Goal: Entertainment & Leisure: Consume media (video, audio)

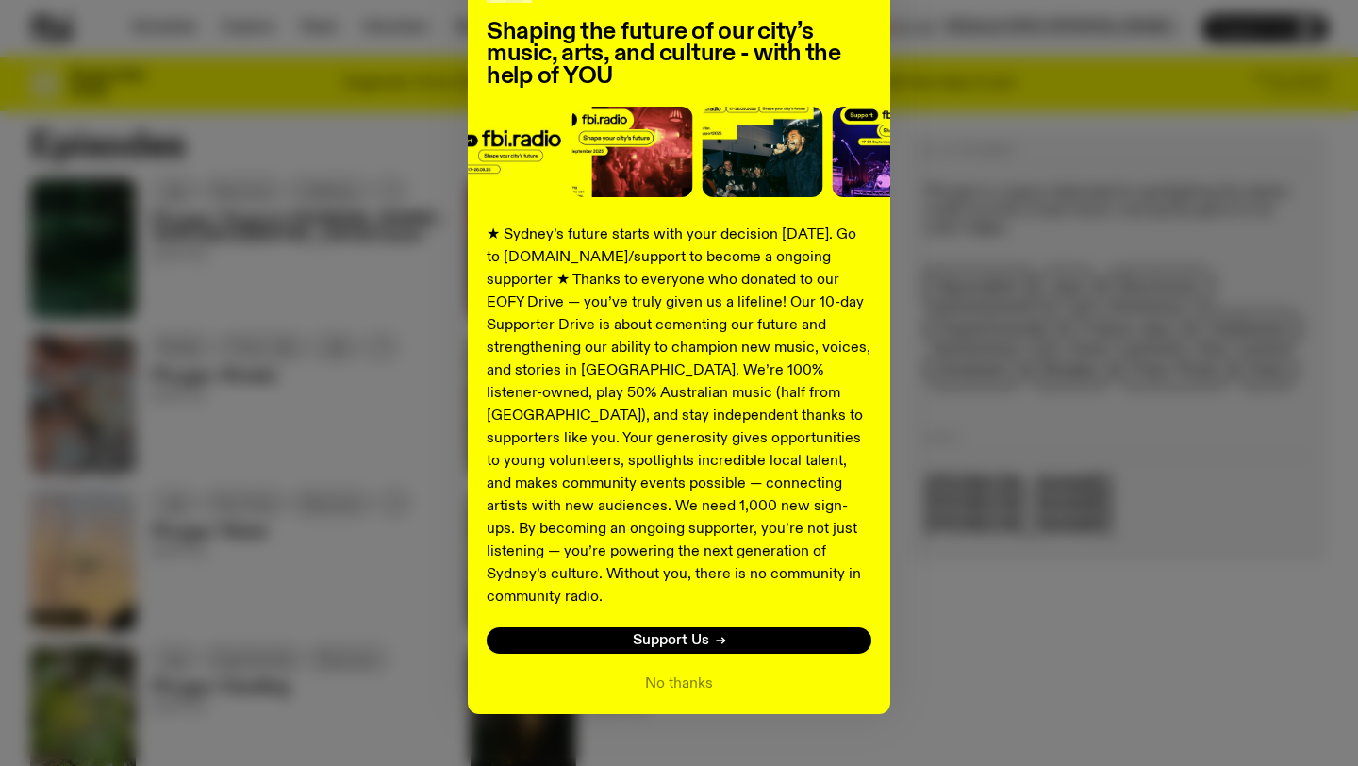
scroll to position [167, 0]
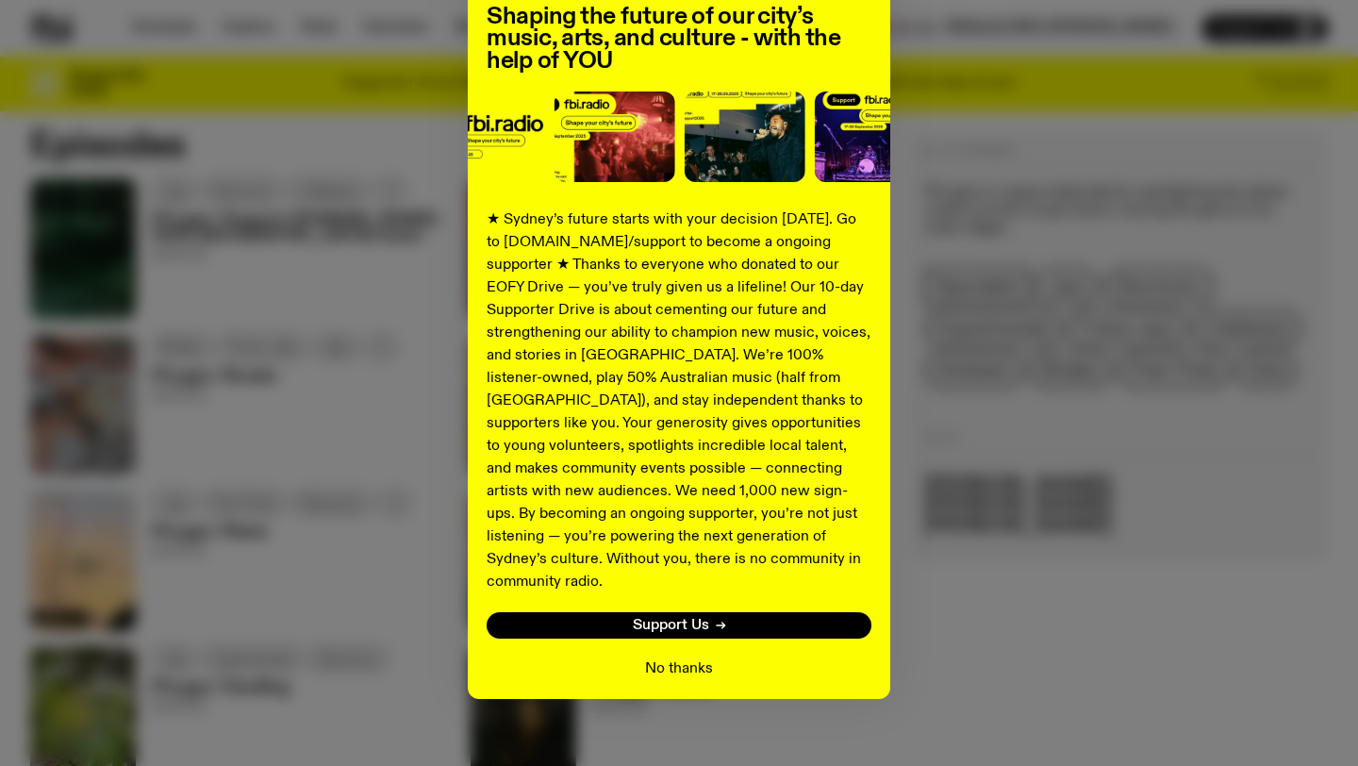
click at [693, 657] on button "No thanks" at bounding box center [679, 668] width 68 height 23
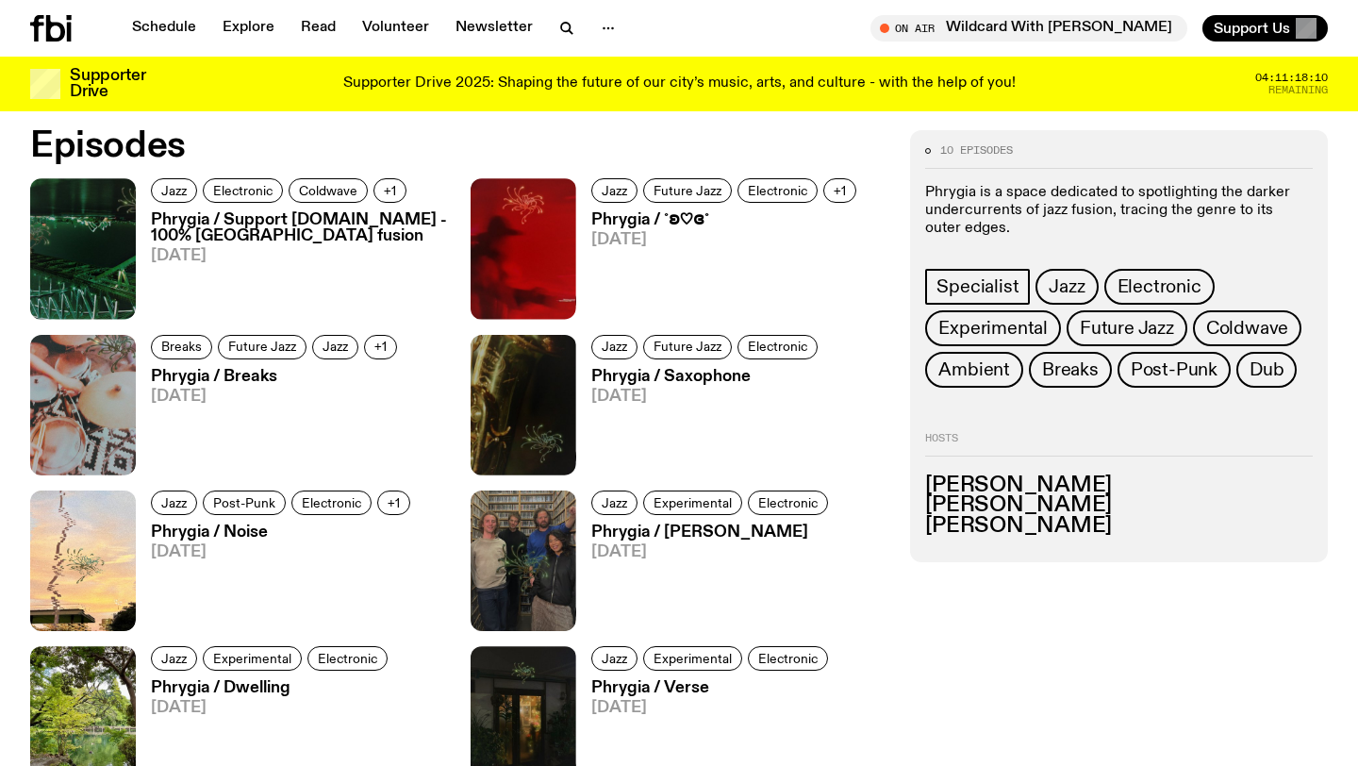
click at [206, 235] on h3 "Phrygia / Support [DOMAIN_NAME] - 100% [GEOGRAPHIC_DATA] fusion" at bounding box center [299, 228] width 297 height 32
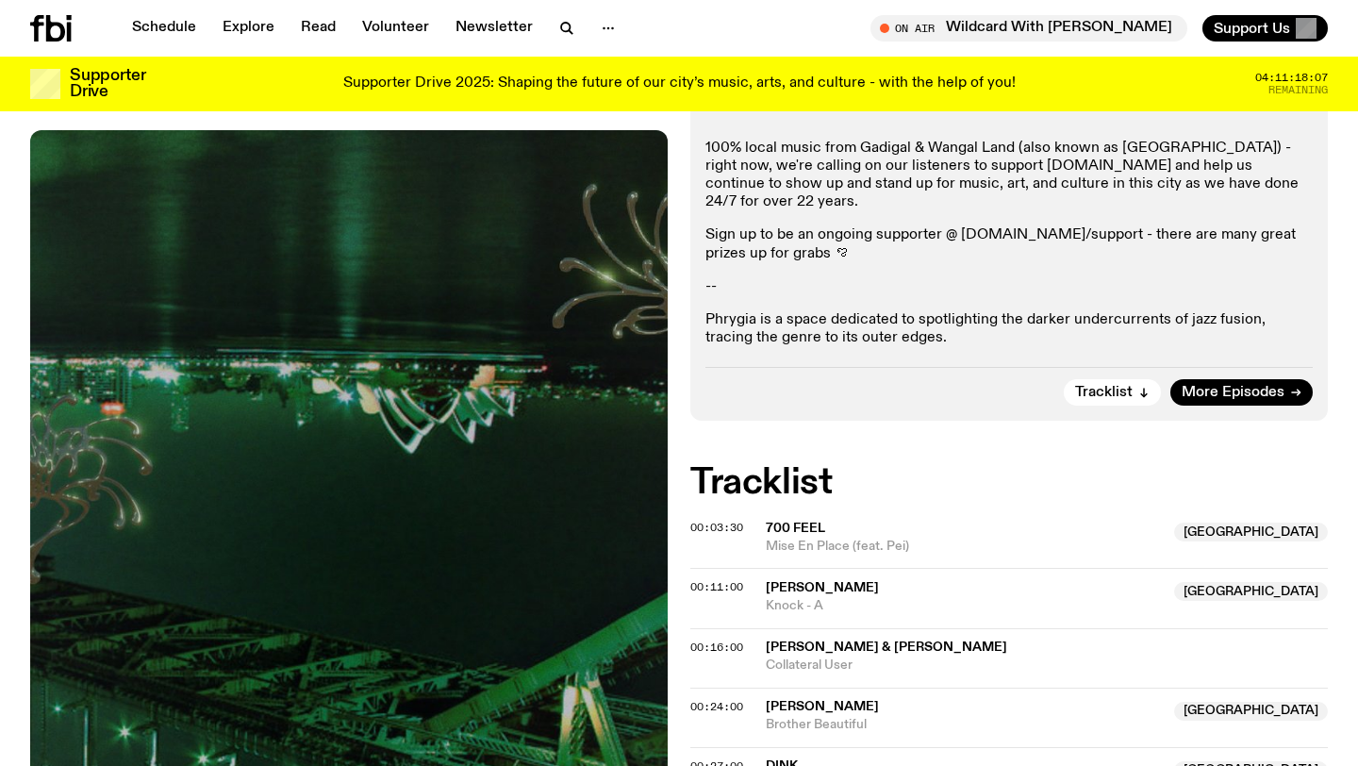
scroll to position [175, 0]
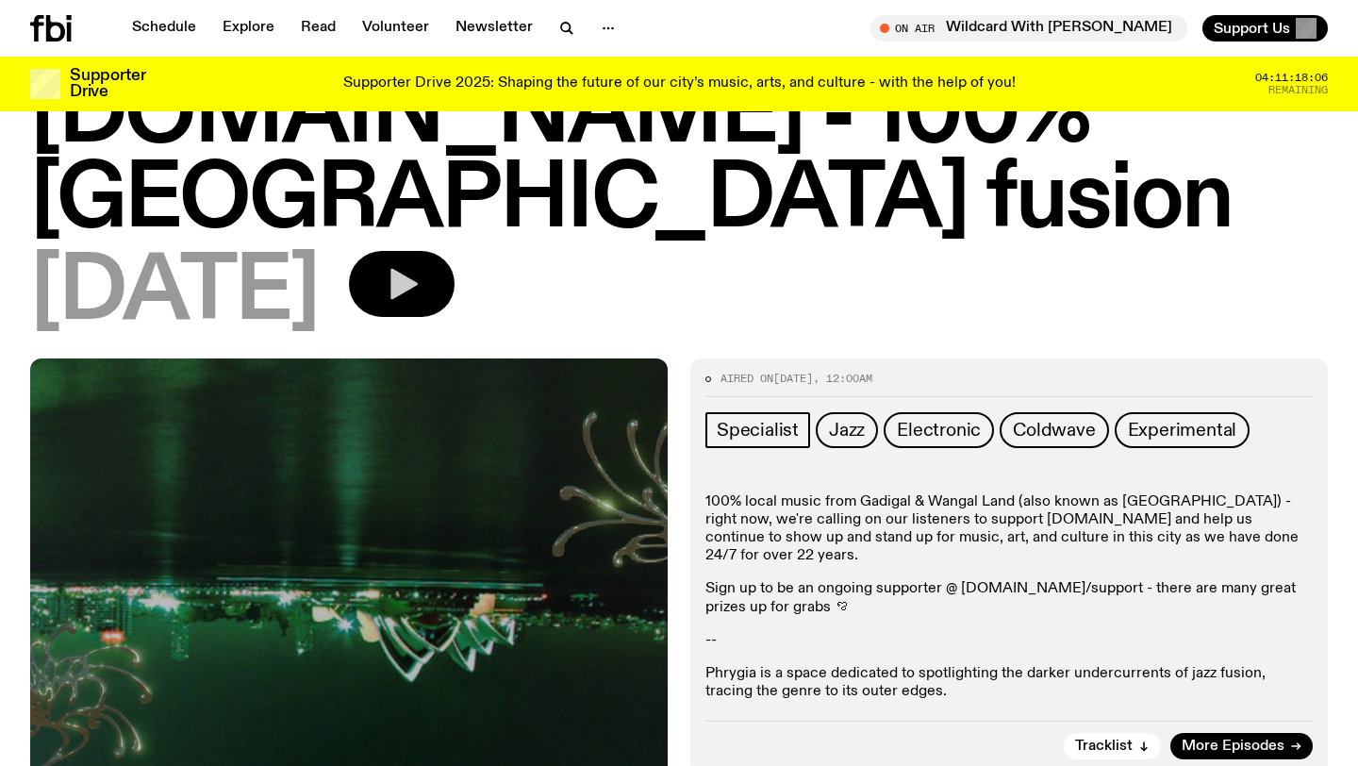
click at [470, 166] on div "Phrygia / Support [DOMAIN_NAME] - 100% [GEOGRAPHIC_DATA] fusion [DATE]" at bounding box center [678, 162] width 1297 height 347
click at [418, 269] on icon "button" at bounding box center [403, 284] width 27 height 31
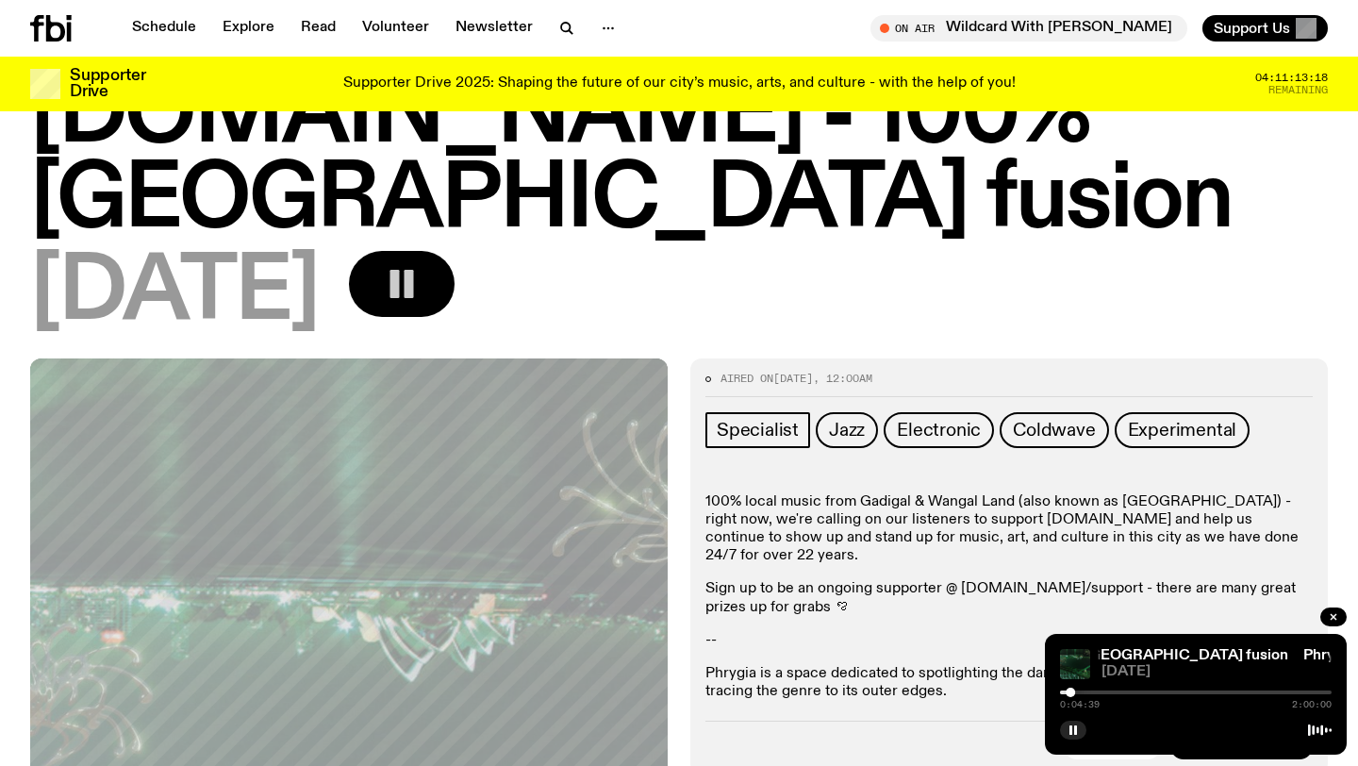
click at [1082, 696] on div "0:04:39 2:00:00" at bounding box center [1196, 697] width 272 height 23
click at [1077, 689] on div "0:04:39 2:00:00" at bounding box center [1196, 697] width 272 height 23
click at [1078, 692] on div at bounding box center [1196, 692] width 272 height 4
click at [1094, 692] on div at bounding box center [1196, 692] width 272 height 4
click at [1084, 734] on button "button" at bounding box center [1073, 729] width 26 height 19
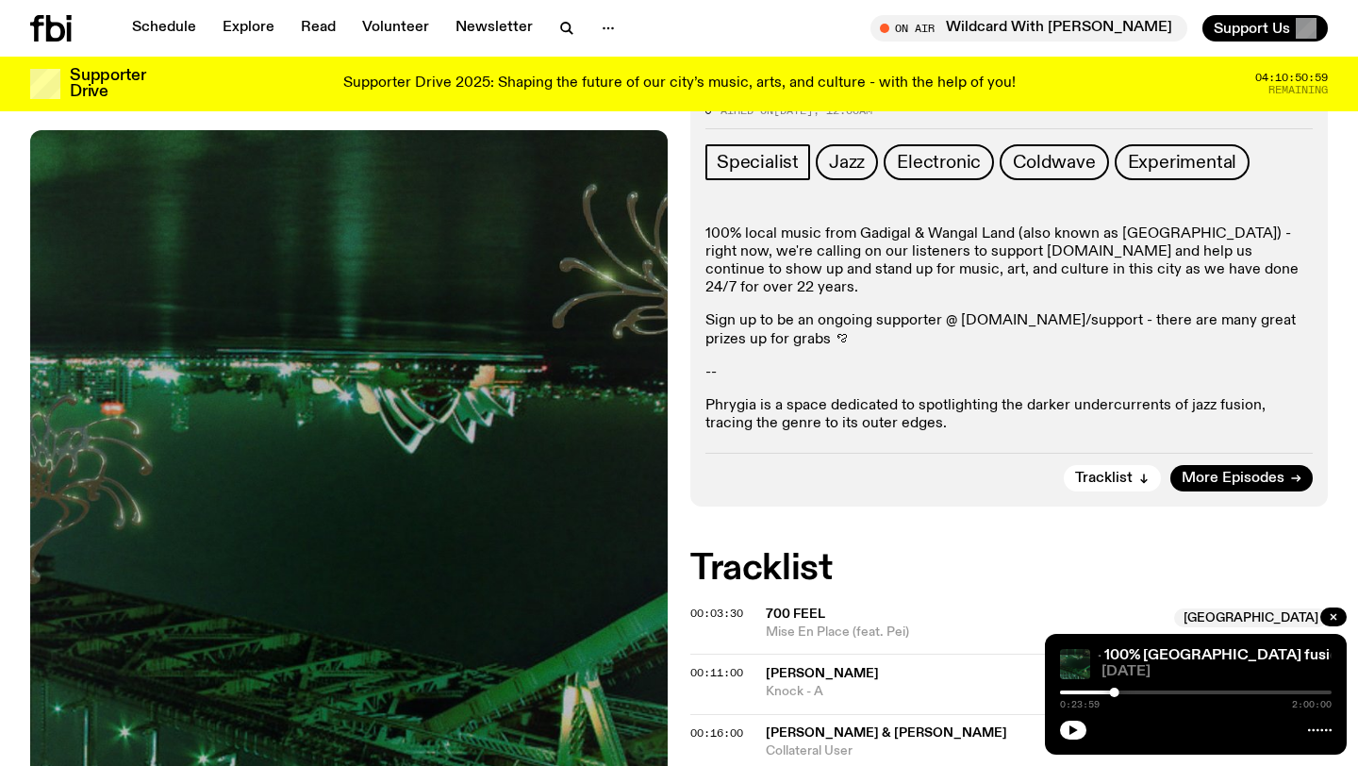
scroll to position [442, 0]
click at [1068, 735] on button "button" at bounding box center [1073, 729] width 26 height 19
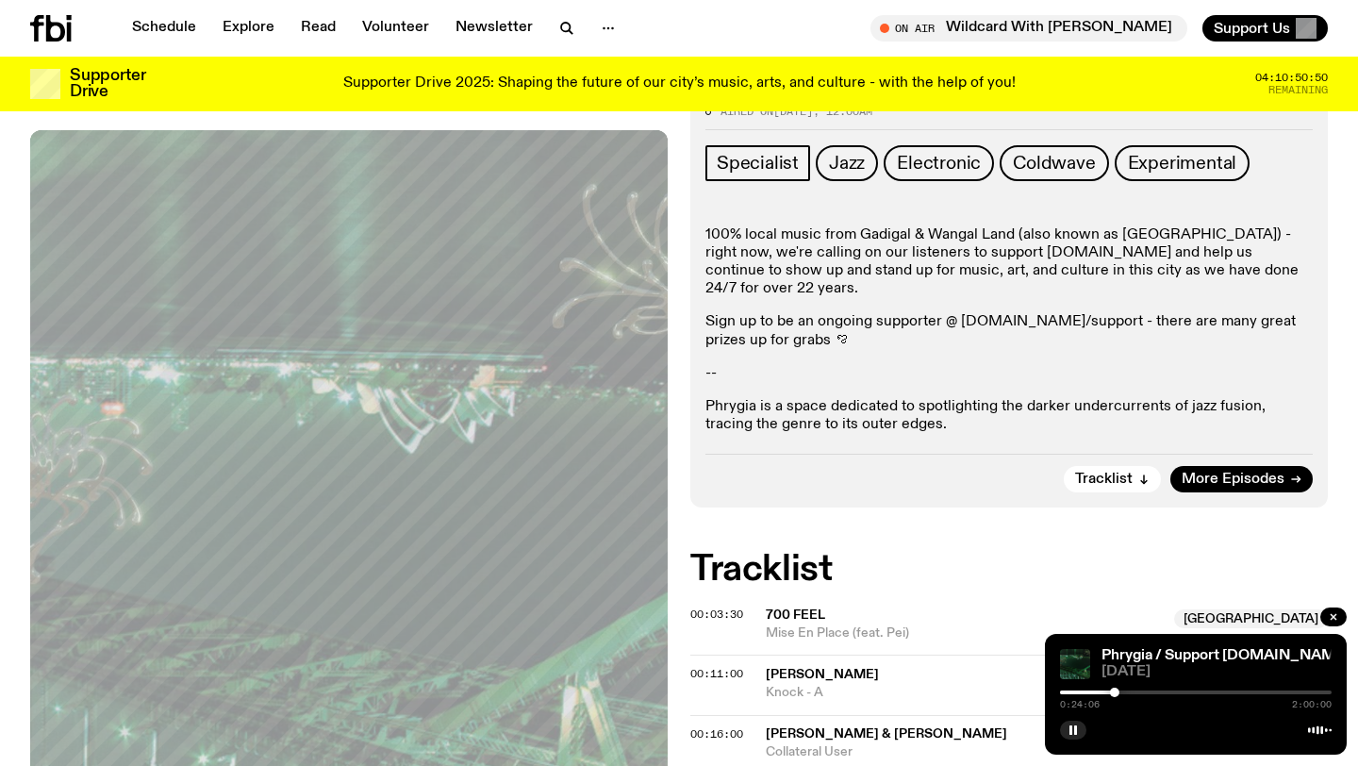
click at [1135, 693] on div at bounding box center [1196, 692] width 272 height 4
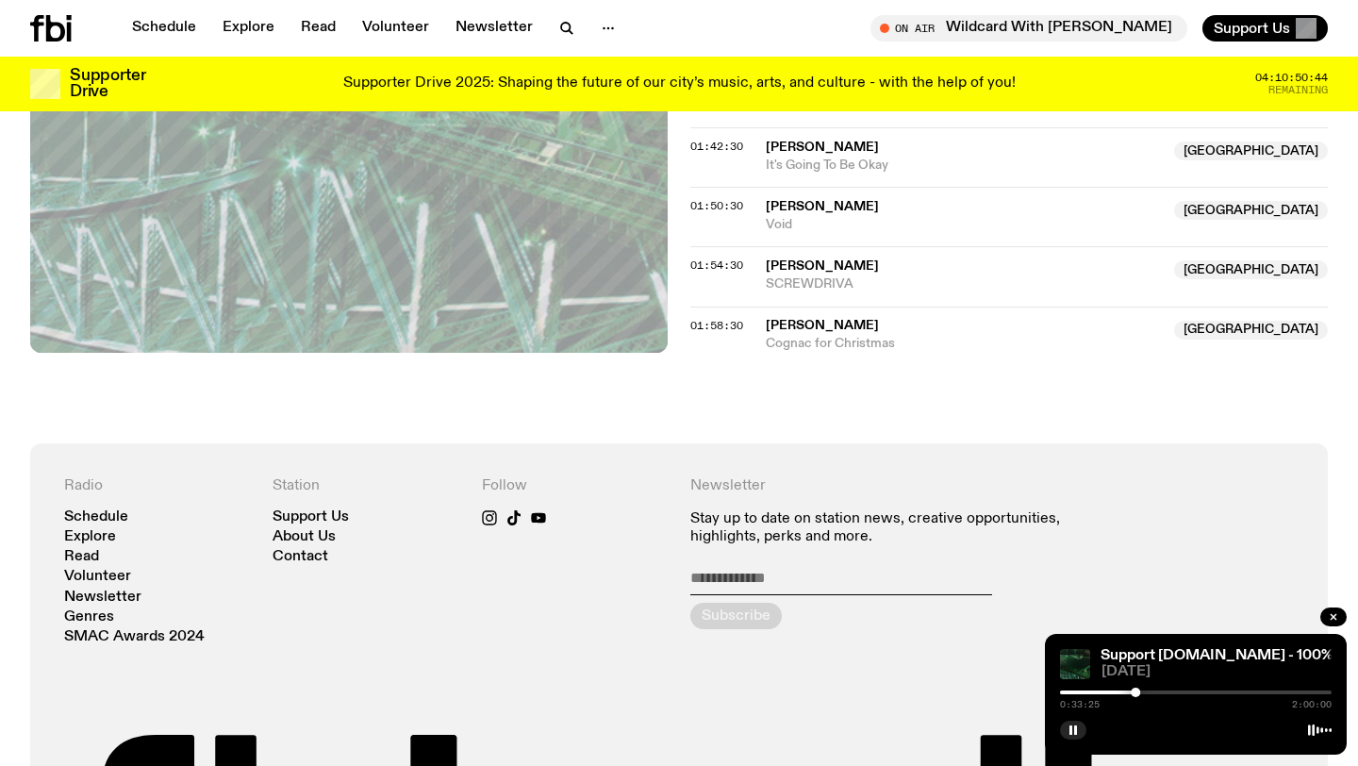
scroll to position [2340, 0]
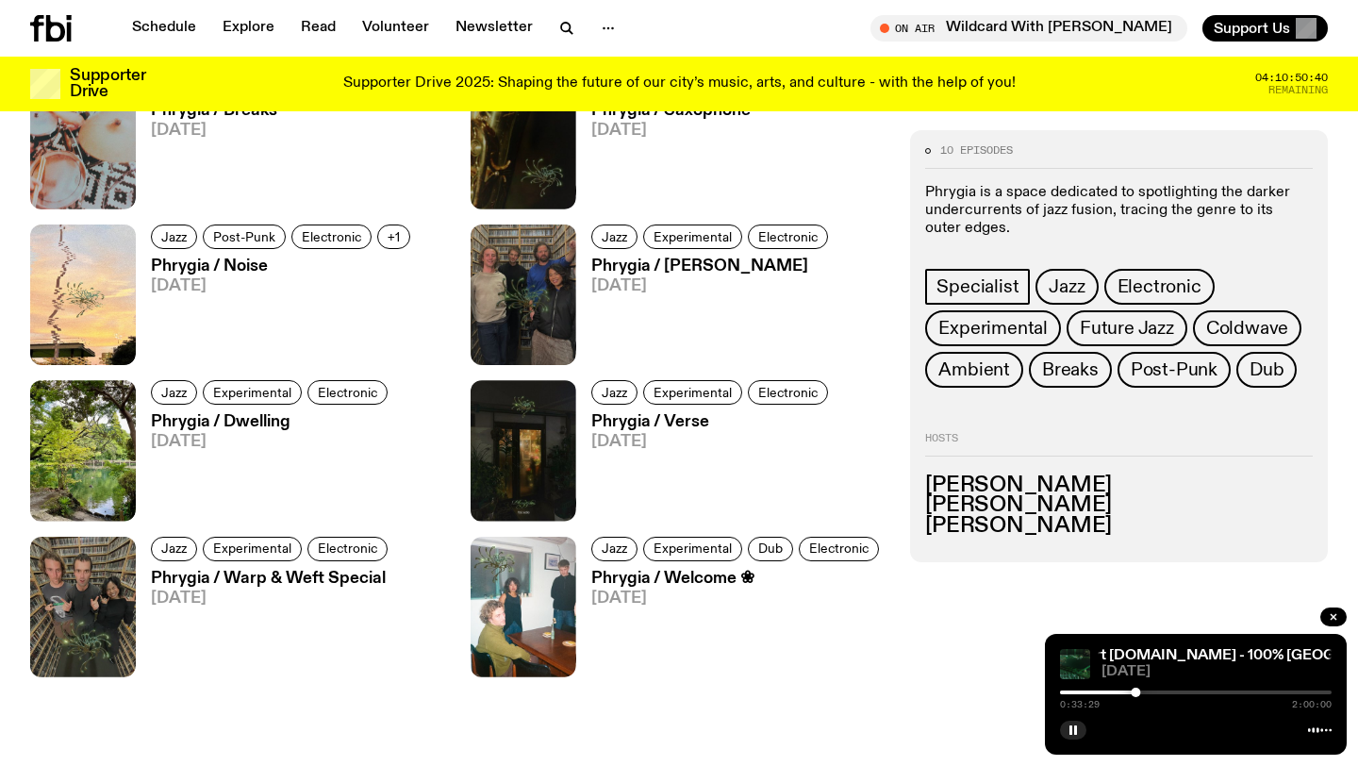
scroll to position [1170, 0]
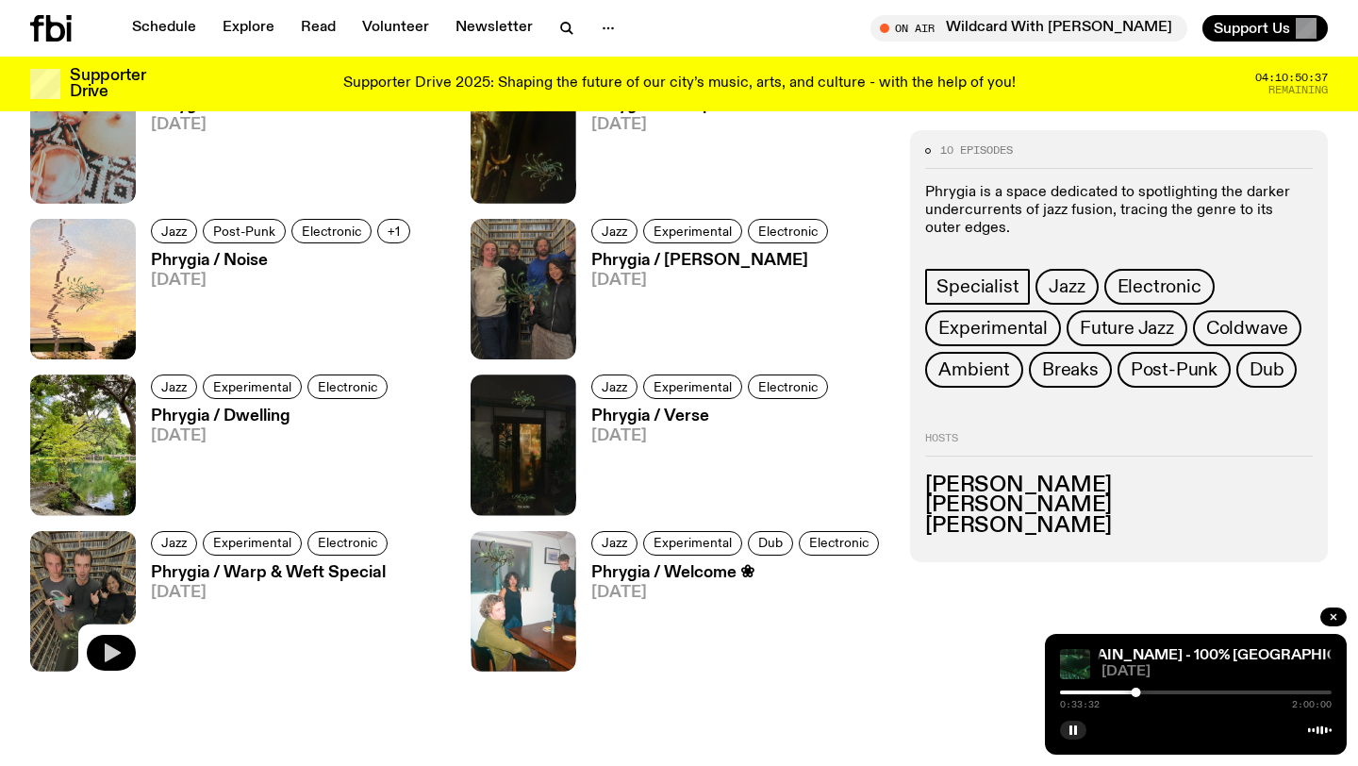
click at [117, 647] on icon "button" at bounding box center [111, 652] width 23 height 23
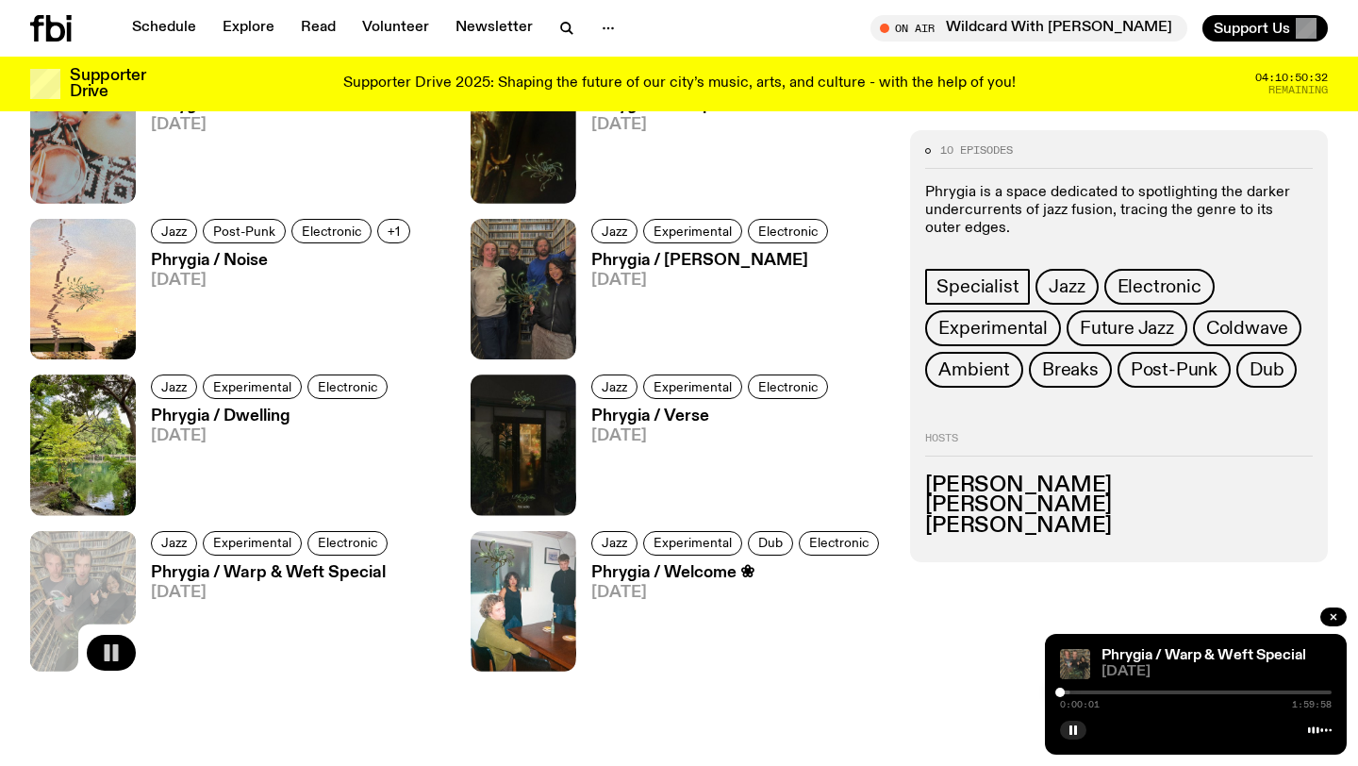
click at [1074, 693] on div at bounding box center [1196, 692] width 272 height 4
click at [1100, 692] on div at bounding box center [1196, 692] width 272 height 4
click at [1082, 731] on button "button" at bounding box center [1073, 729] width 26 height 19
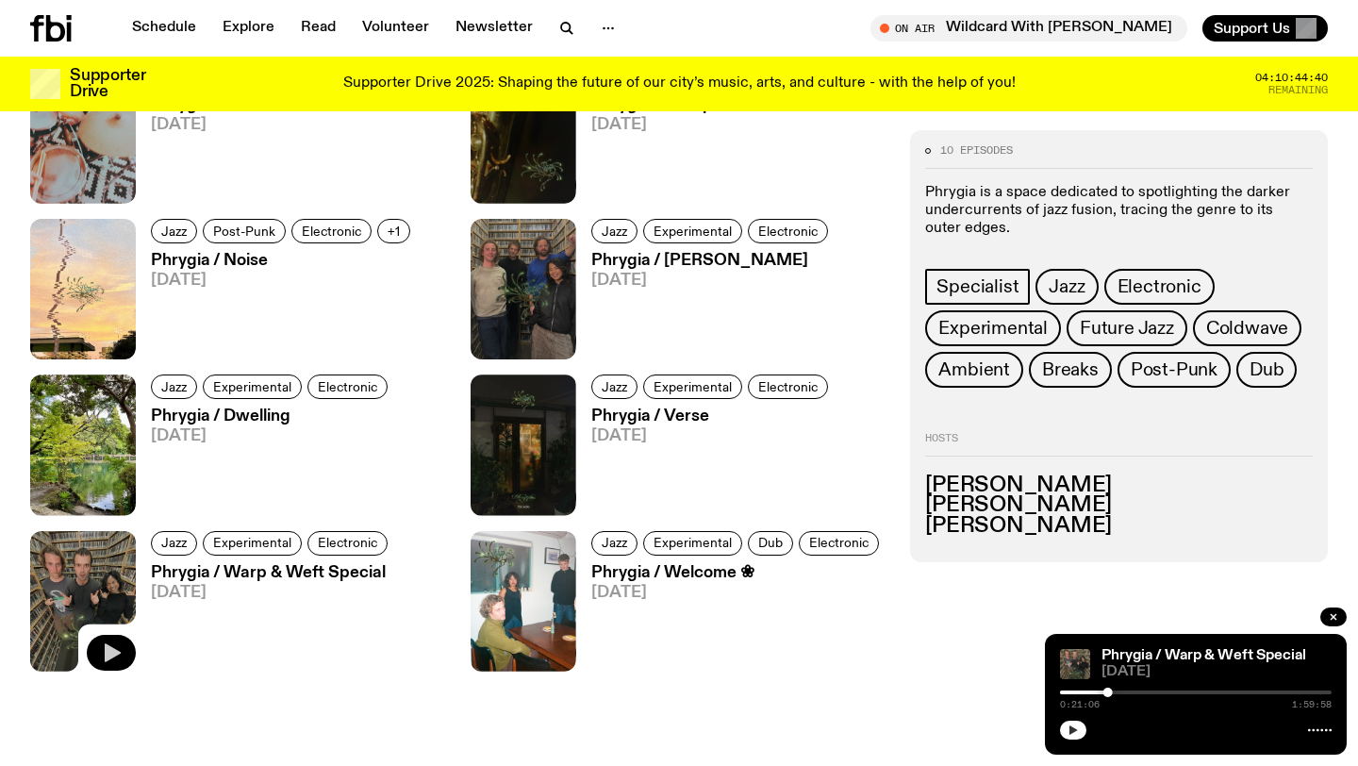
click at [1073, 736] on button "button" at bounding box center [1073, 729] width 26 height 19
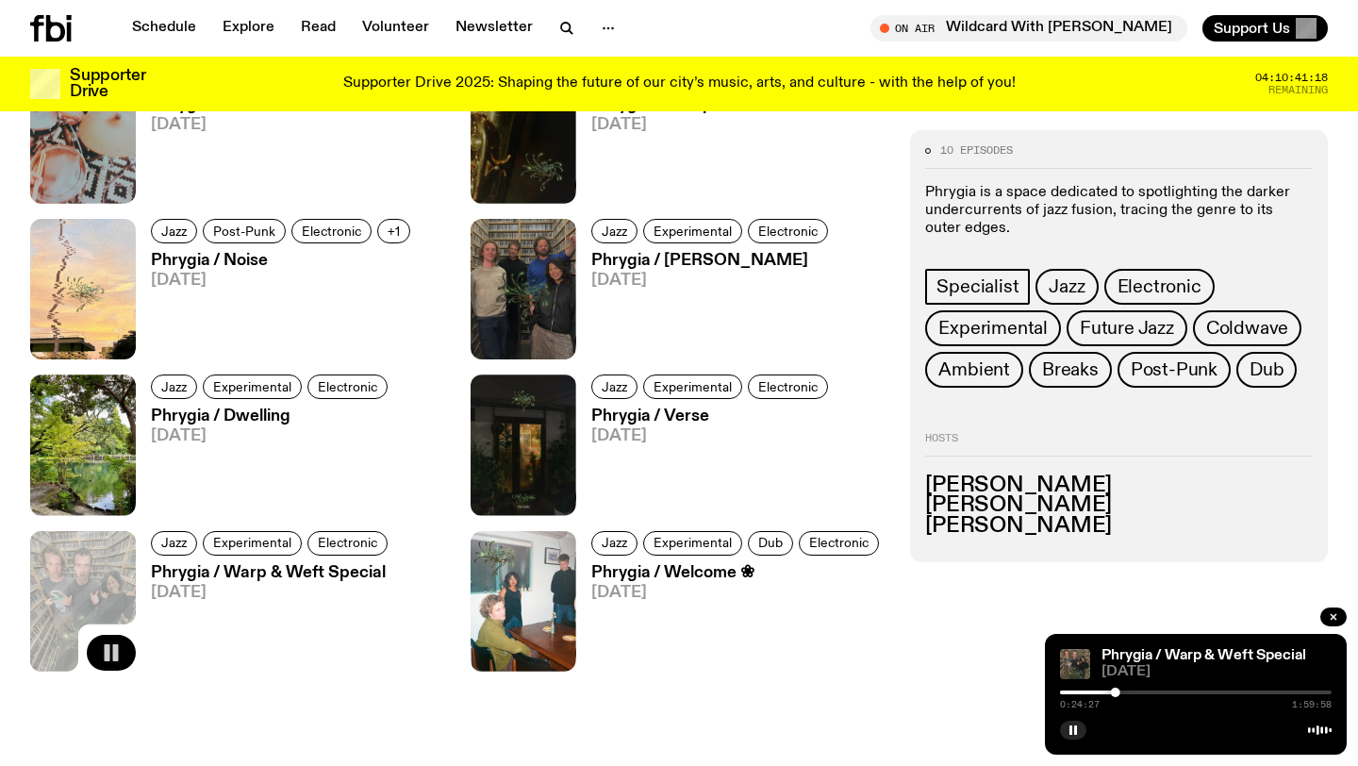
click at [1132, 693] on div at bounding box center [1196, 692] width 272 height 4
click at [1178, 691] on div at bounding box center [1196, 692] width 272 height 4
click at [537, 649] on div at bounding box center [523, 601] width 106 height 140
click at [552, 654] on icon "button" at bounding box center [553, 652] width 16 height 19
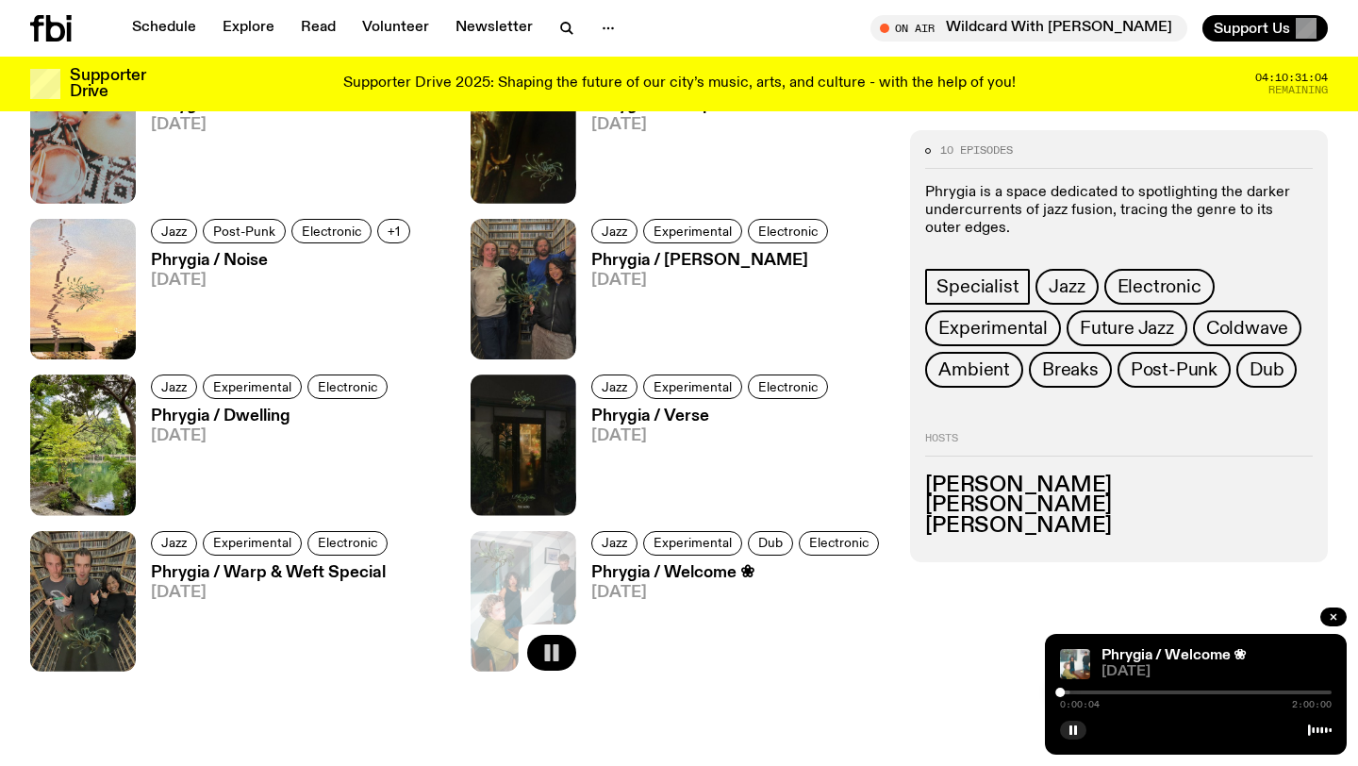
click at [1069, 695] on div "0:00:04 2:00:00" at bounding box center [1196, 697] width 272 height 23
click at [1070, 692] on div at bounding box center [1196, 692] width 272 height 4
click at [1087, 691] on div at bounding box center [1196, 692] width 272 height 4
click at [1080, 691] on div at bounding box center [952, 692] width 272 height 4
click at [1099, 692] on div at bounding box center [1196, 692] width 272 height 4
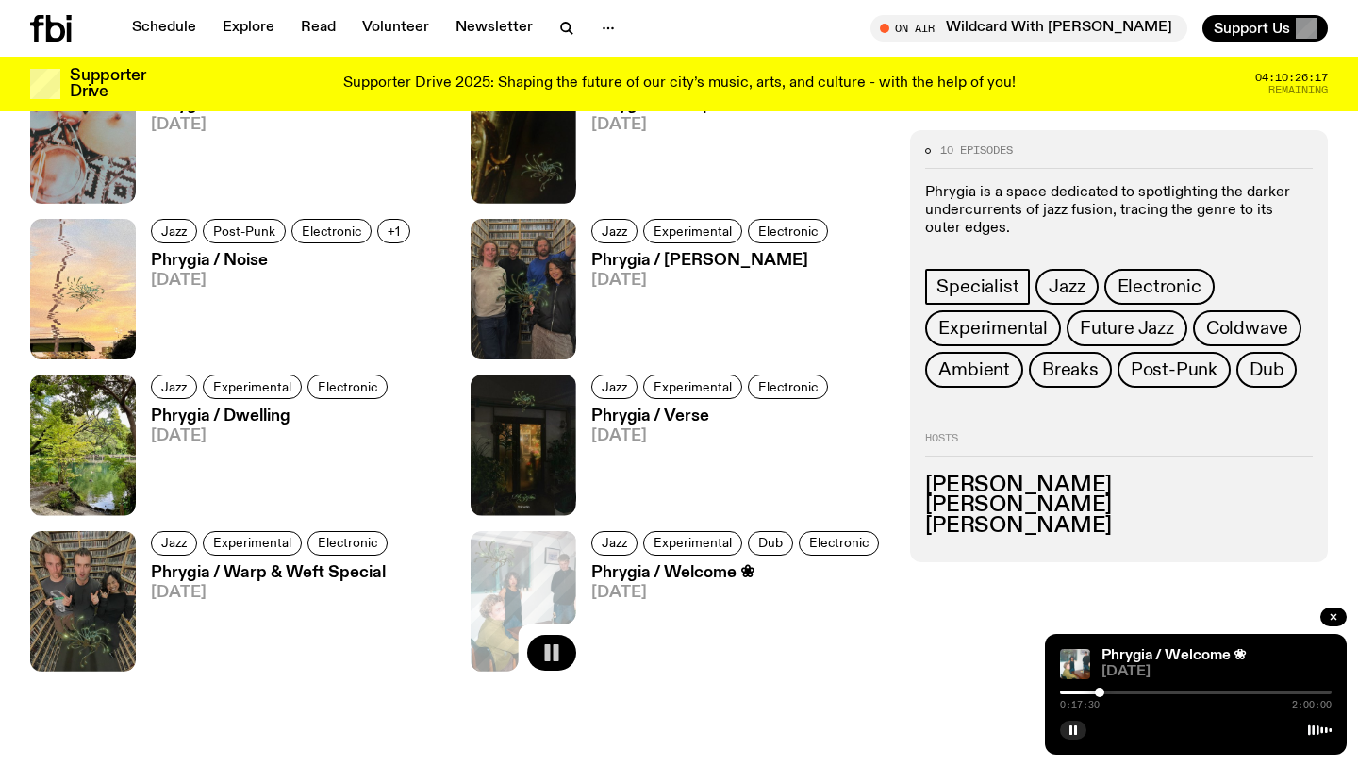
click at [1114, 693] on div at bounding box center [1196, 692] width 272 height 4
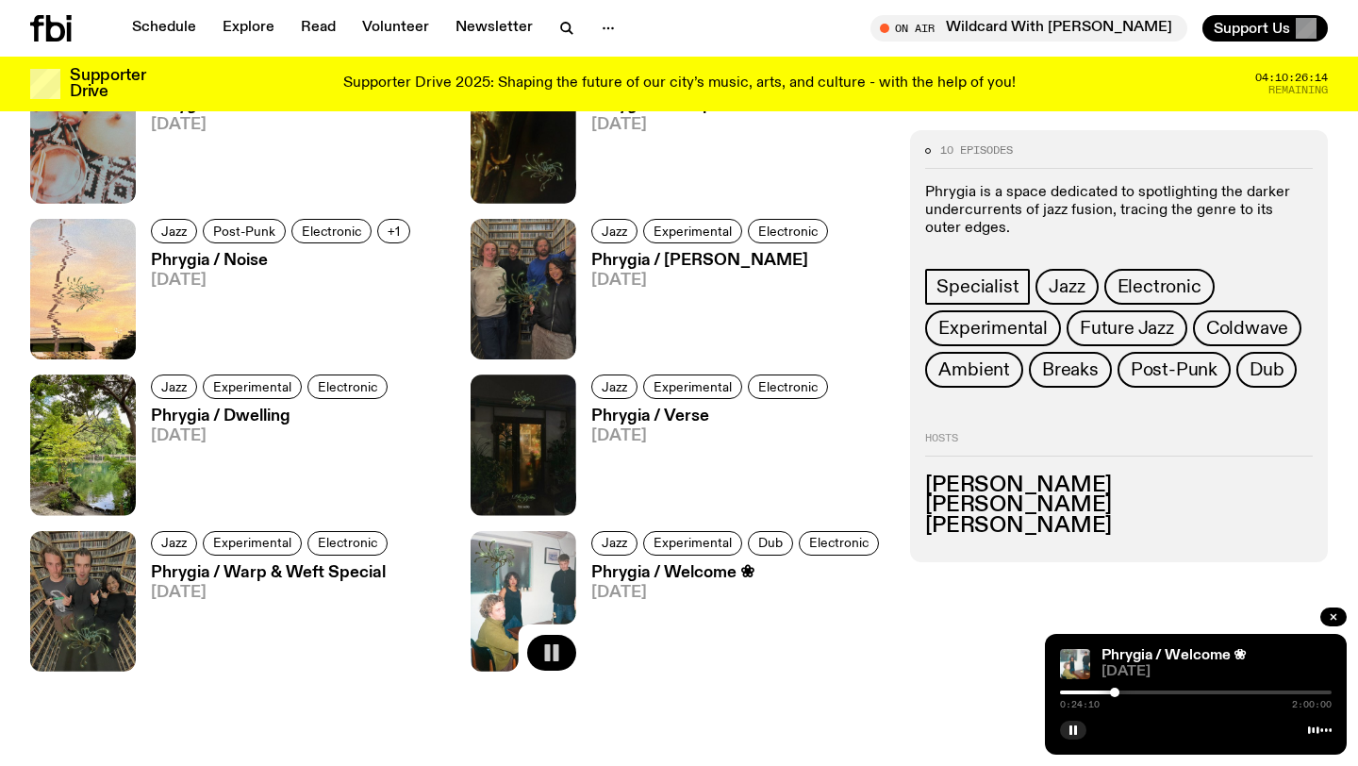
click at [1126, 692] on div at bounding box center [1196, 692] width 272 height 4
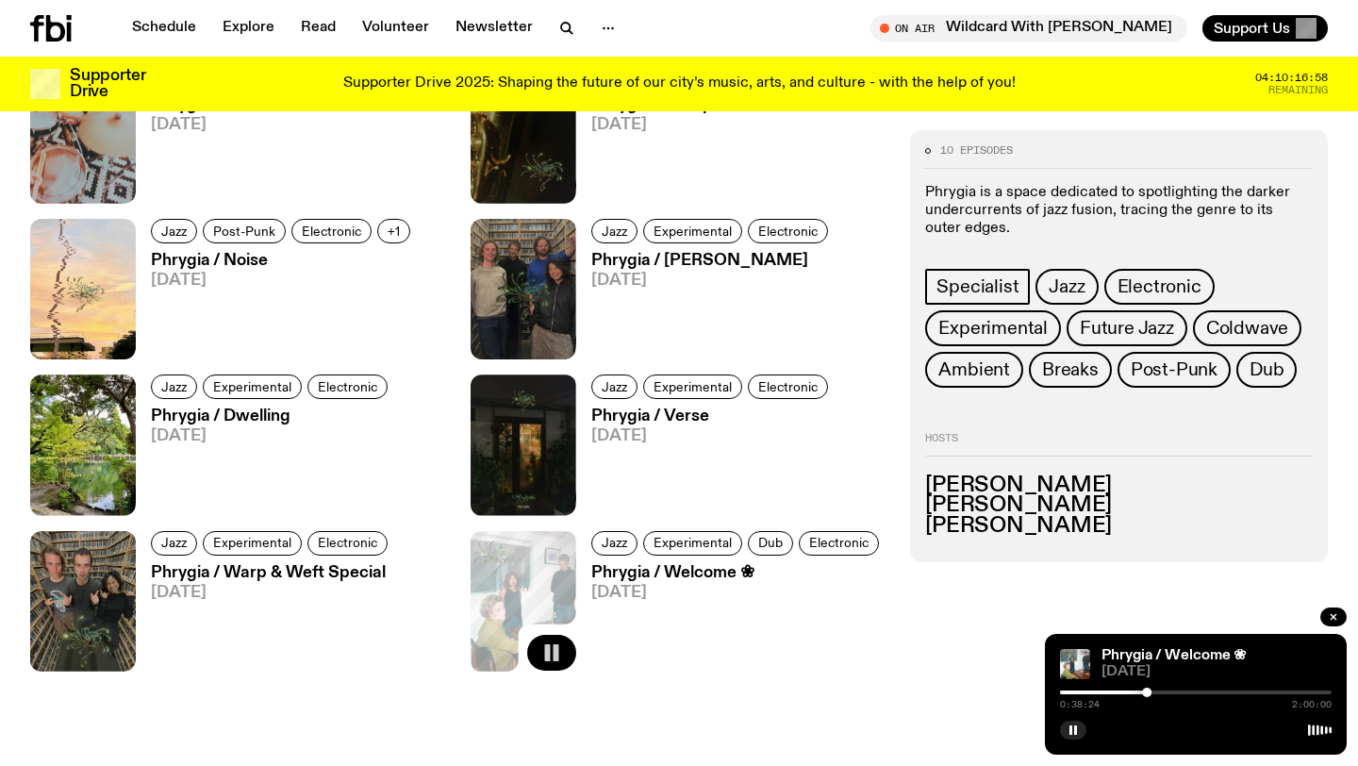
click at [1079, 741] on div "Phrygia / Welcome ❀ [DATE] 0:38:24 2:00:00" at bounding box center [1196, 694] width 302 height 121
click at [1070, 729] on rect "button" at bounding box center [1070, 729] width 3 height 9
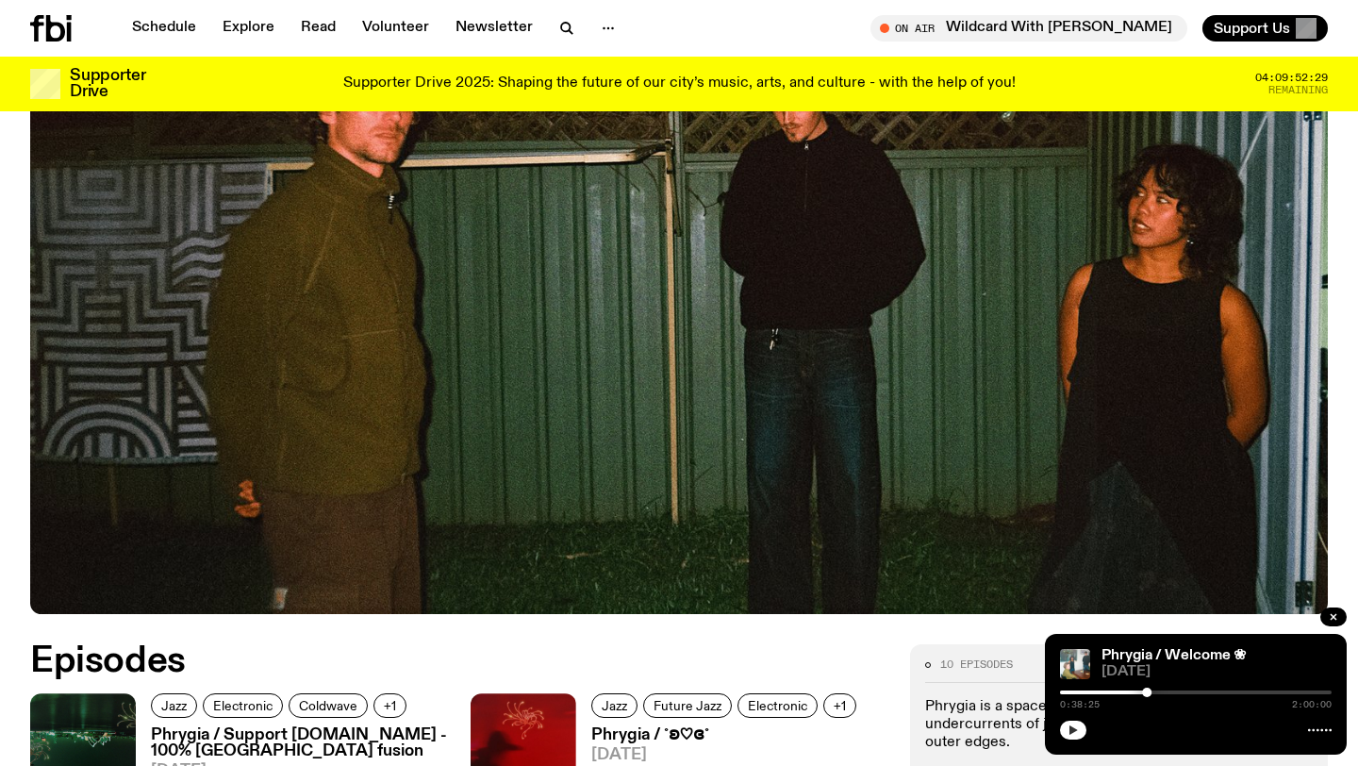
scroll to position [427, 0]
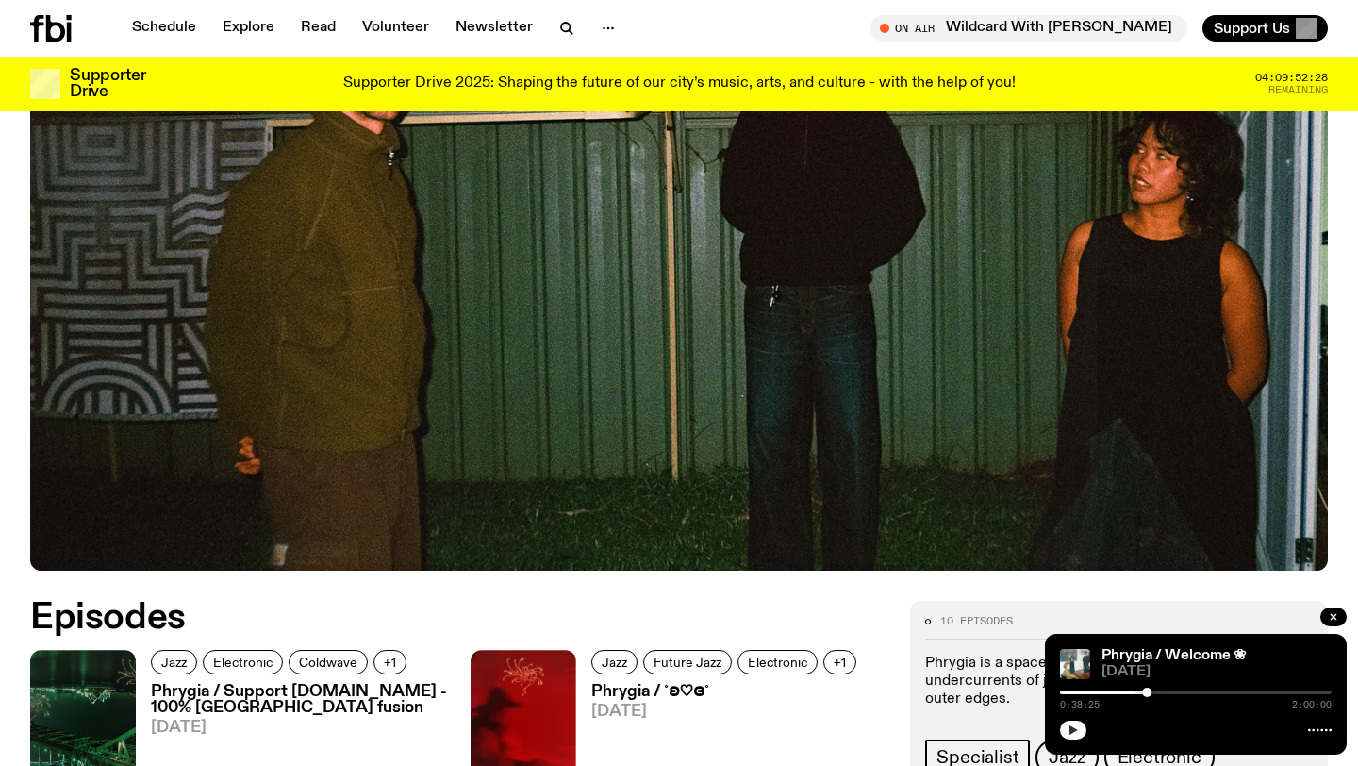
click at [1077, 738] on button "button" at bounding box center [1073, 729] width 26 height 19
click at [1167, 691] on div at bounding box center [1196, 692] width 272 height 4
click at [1189, 692] on div at bounding box center [1196, 692] width 272 height 4
click at [264, 28] on link "Explore" at bounding box center [248, 28] width 74 height 26
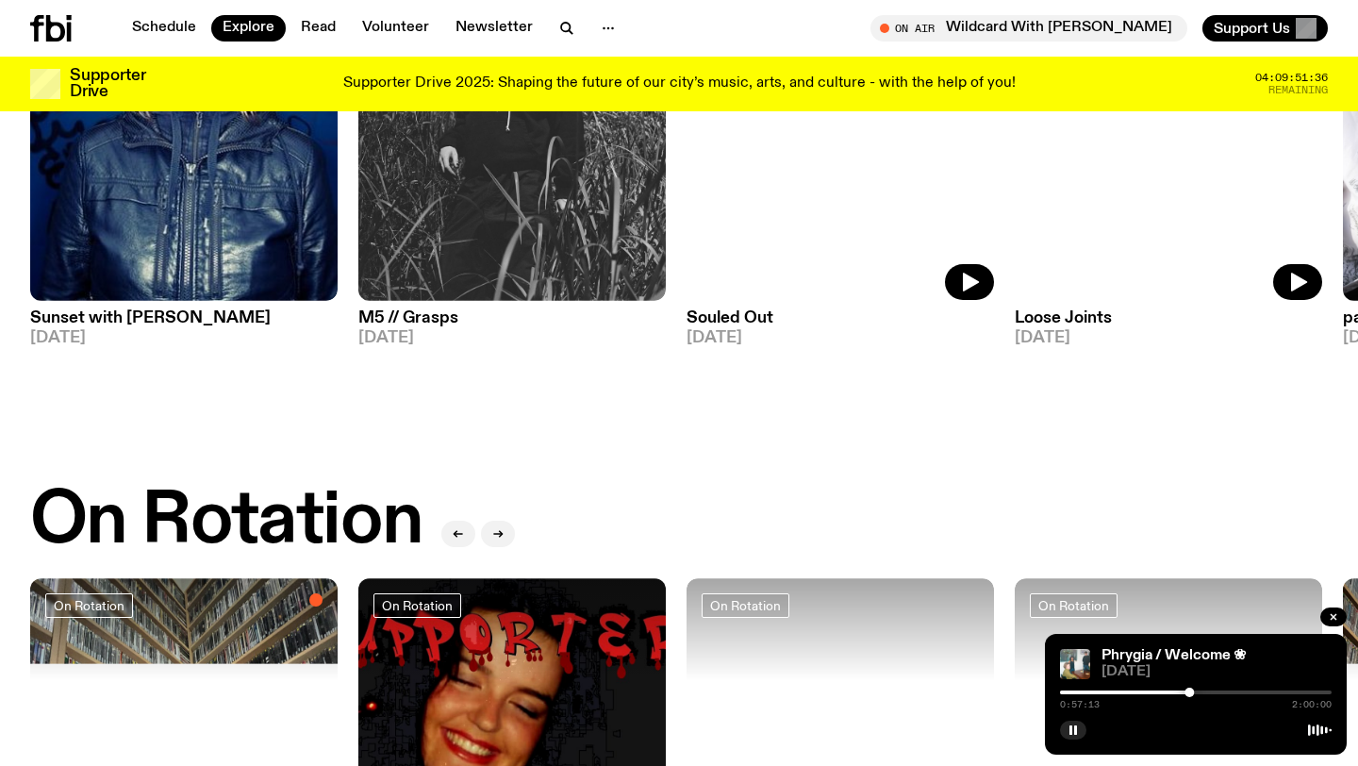
scroll to position [708, 0]
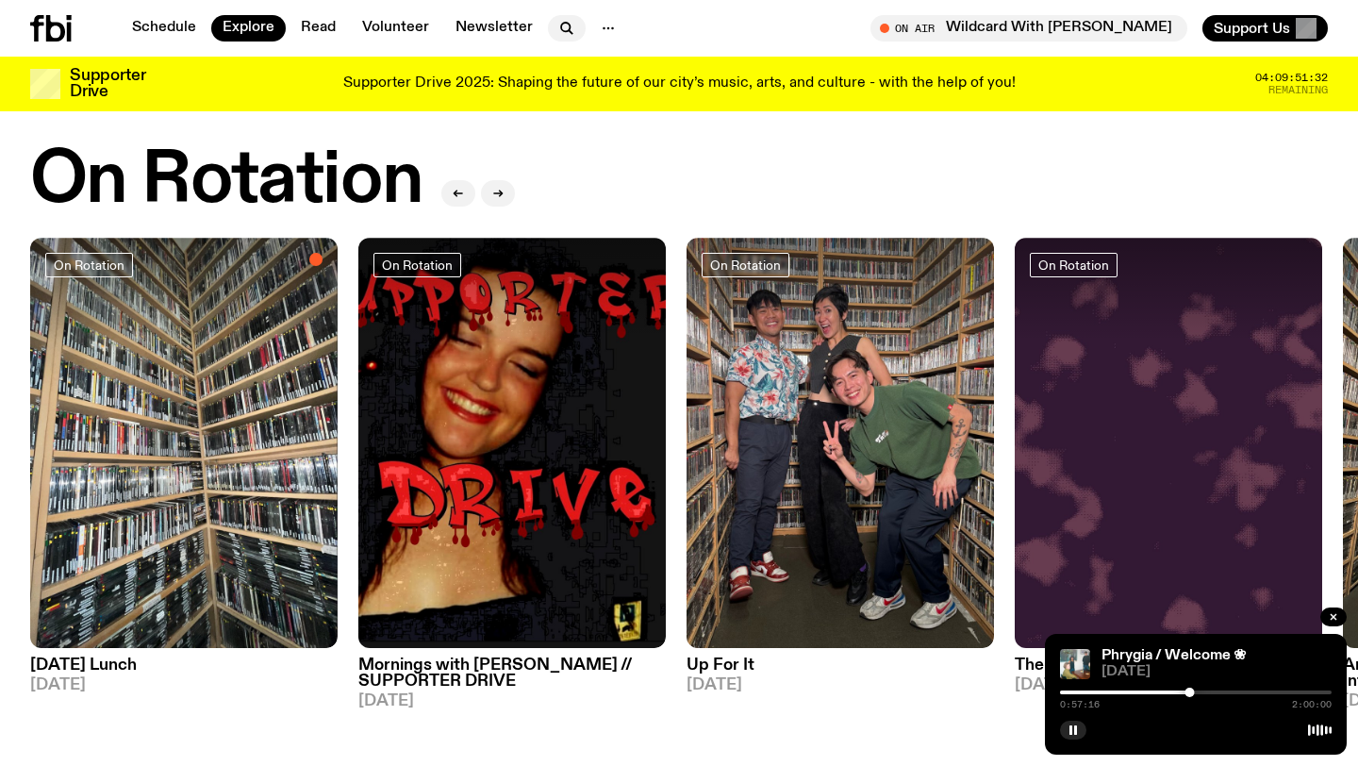
click at [557, 25] on icon "button" at bounding box center [566, 28] width 23 height 23
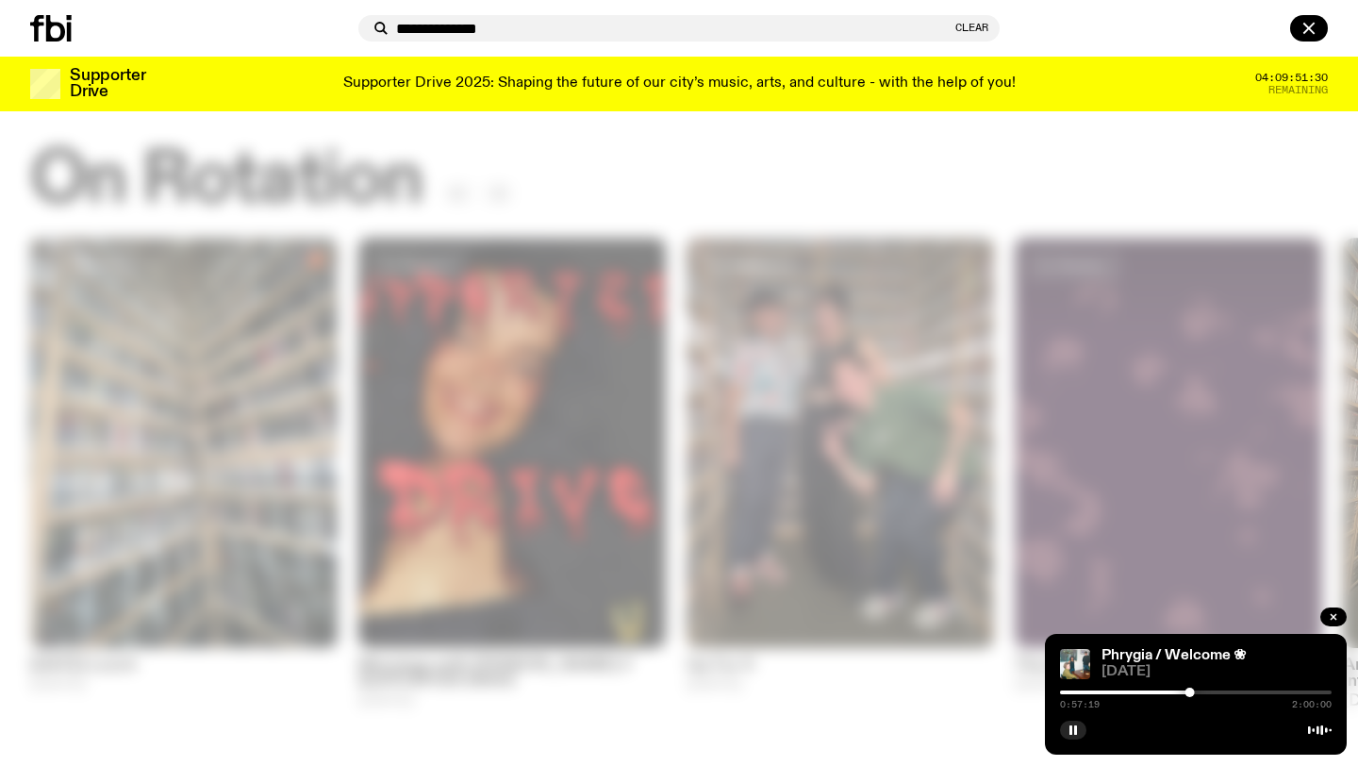
type input "**********"
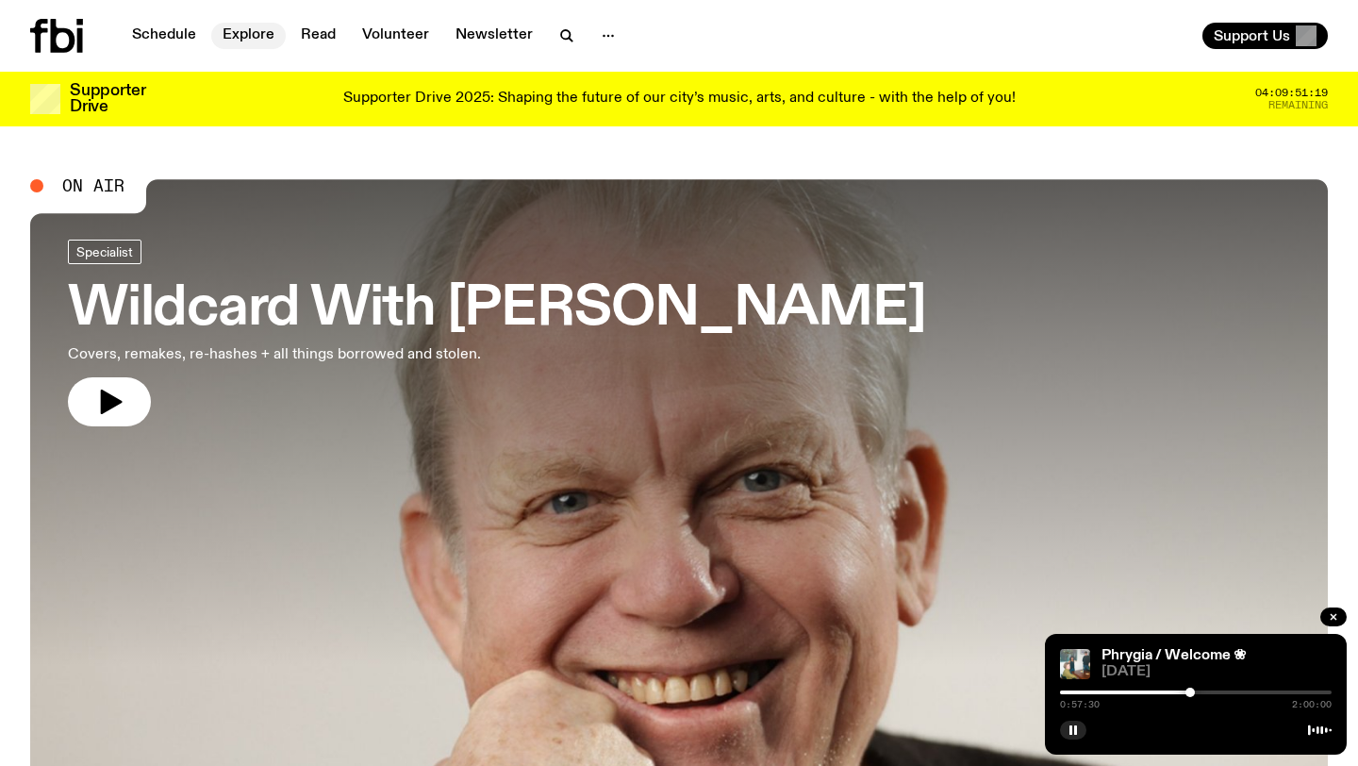
click at [263, 40] on link "Explore" at bounding box center [248, 36] width 74 height 26
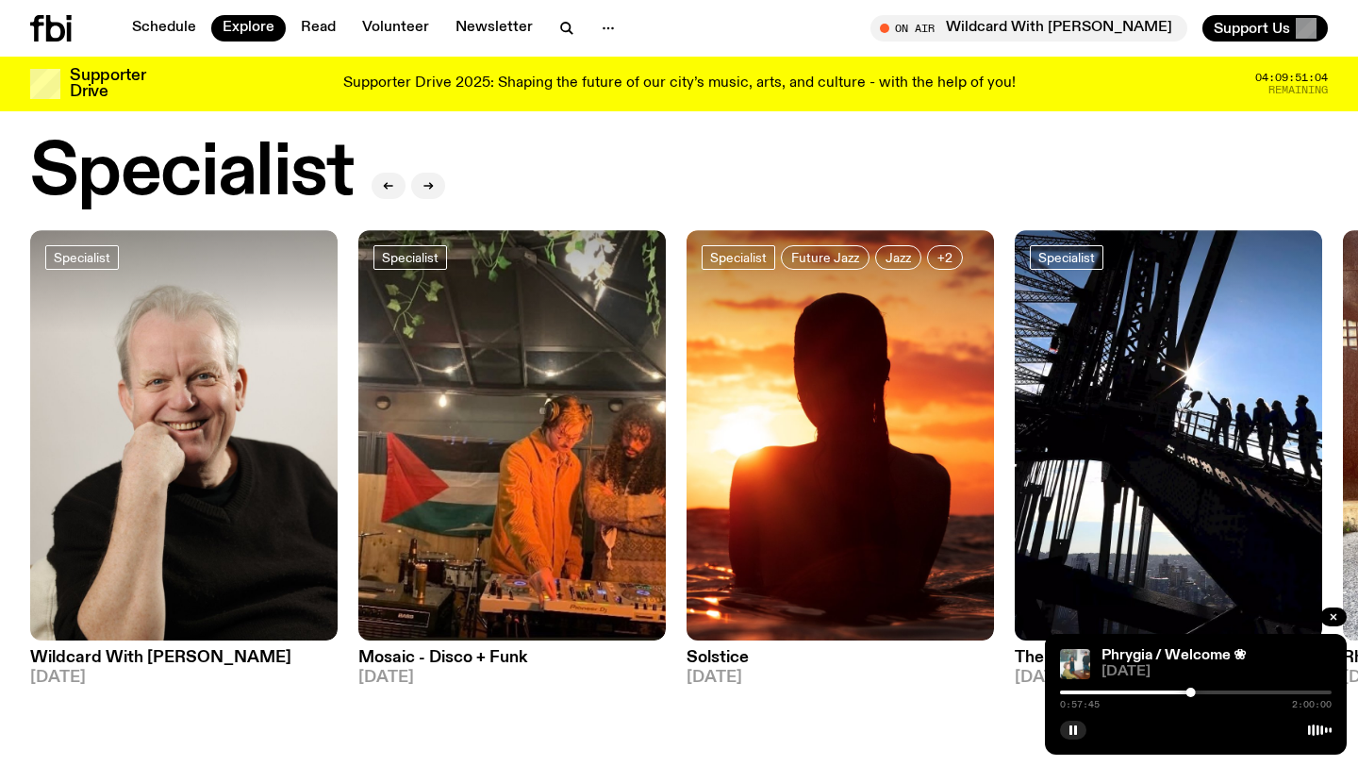
scroll to position [1396, 0]
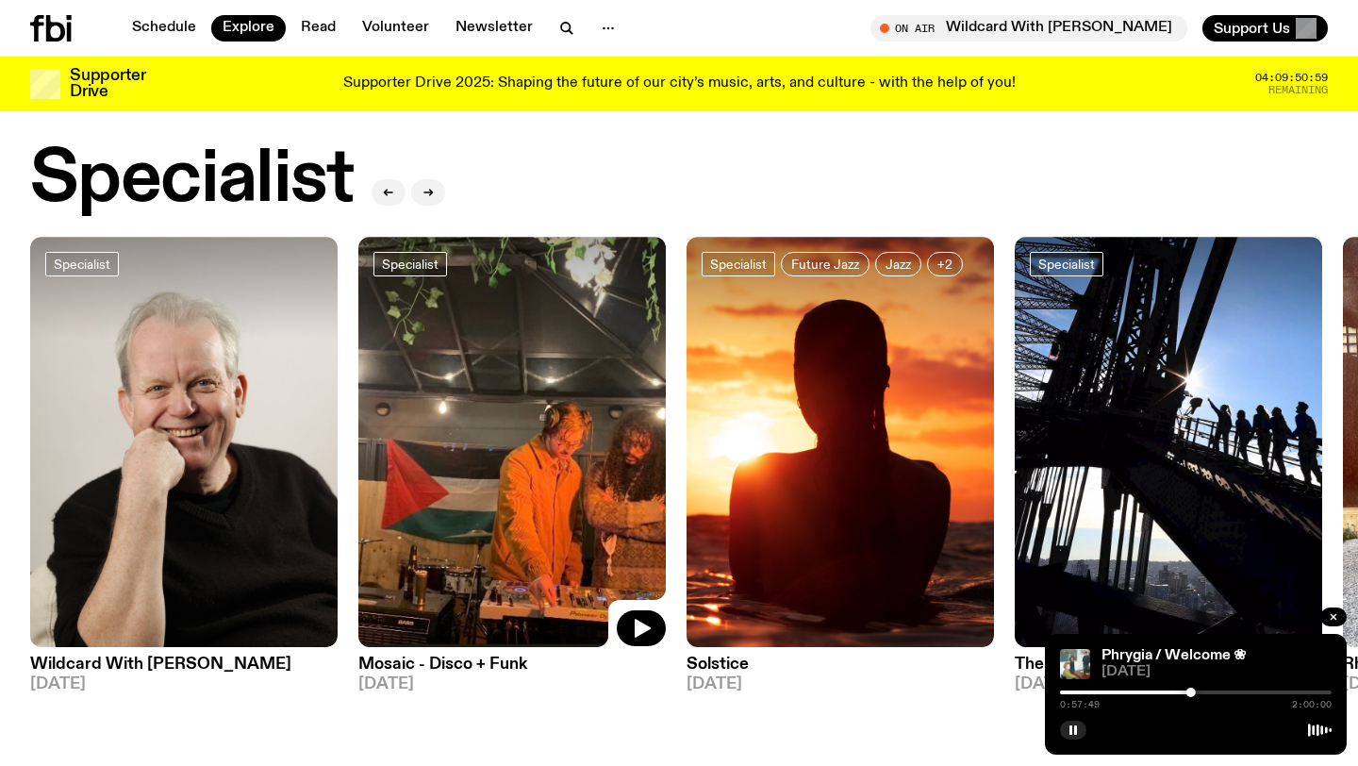
click at [667, 573] on div "Specialist Wildcard With [PERSON_NAME] [DATE] Specialist Mosaic - Disco + Funk …" at bounding box center [678, 464] width 1297 height 455
click at [651, 610] on button "button" at bounding box center [641, 628] width 49 height 36
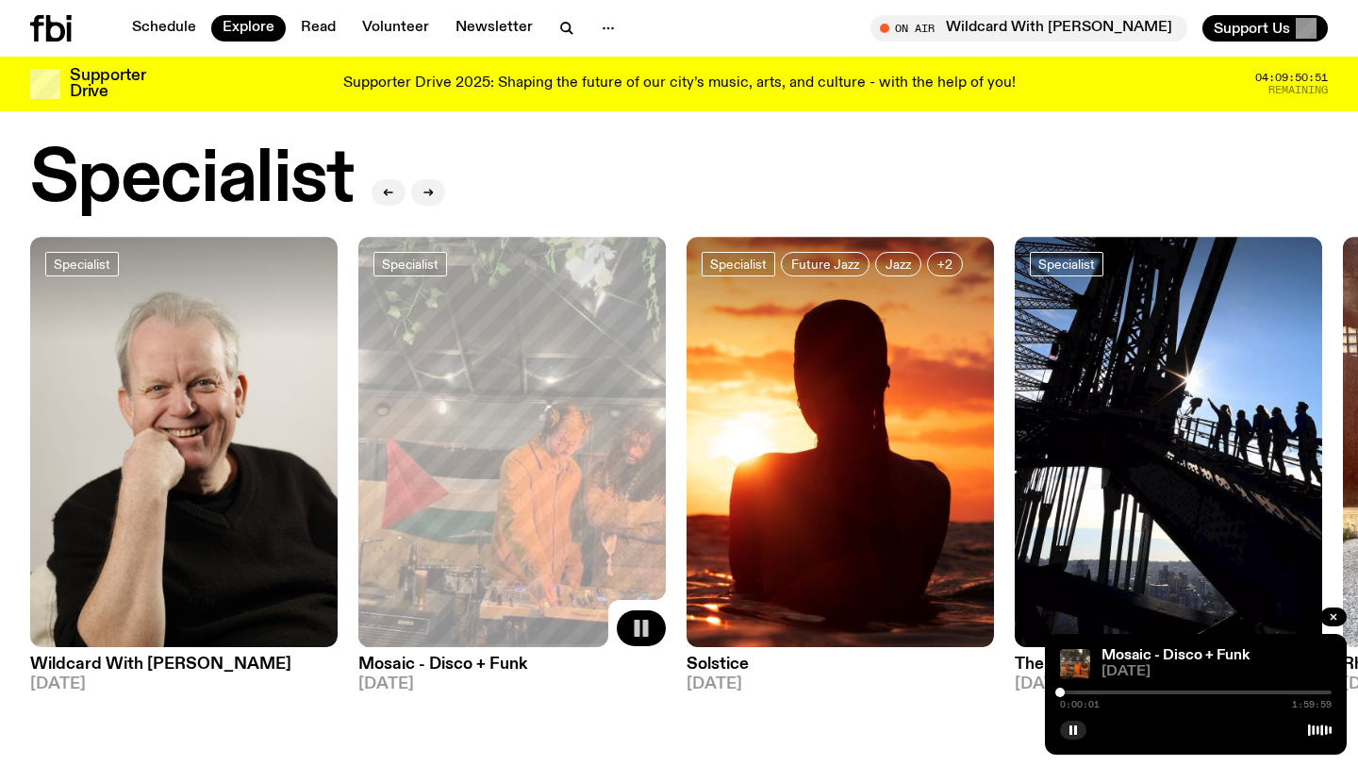
click at [1071, 692] on div at bounding box center [1196, 692] width 272 height 4
click at [1086, 693] on div at bounding box center [1196, 692] width 272 height 4
click at [1113, 691] on div at bounding box center [1196, 692] width 272 height 4
click at [1184, 693] on div at bounding box center [1196, 692] width 272 height 4
click at [1199, 692] on div at bounding box center [1196, 692] width 272 height 4
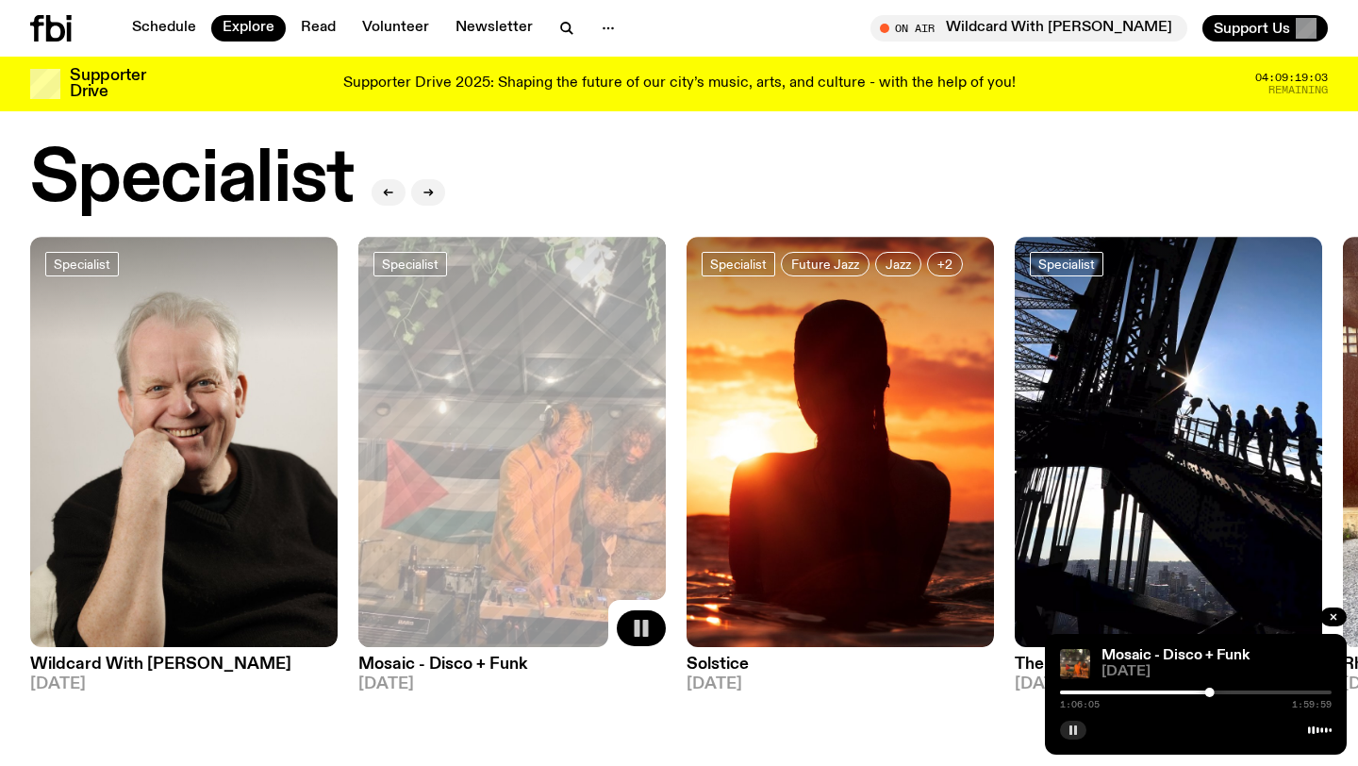
click at [1069, 729] on rect "button" at bounding box center [1070, 729] width 3 height 9
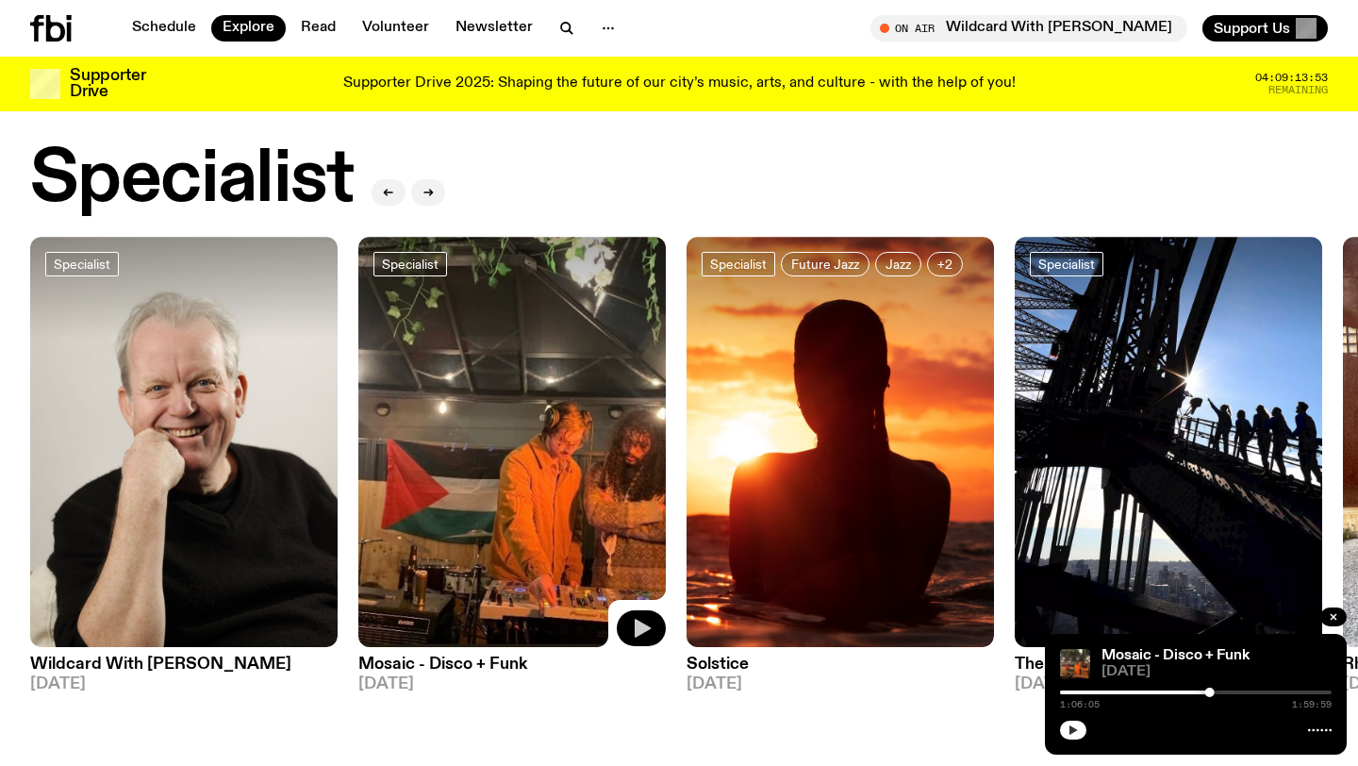
click at [1071, 736] on button "button" at bounding box center [1073, 729] width 26 height 19
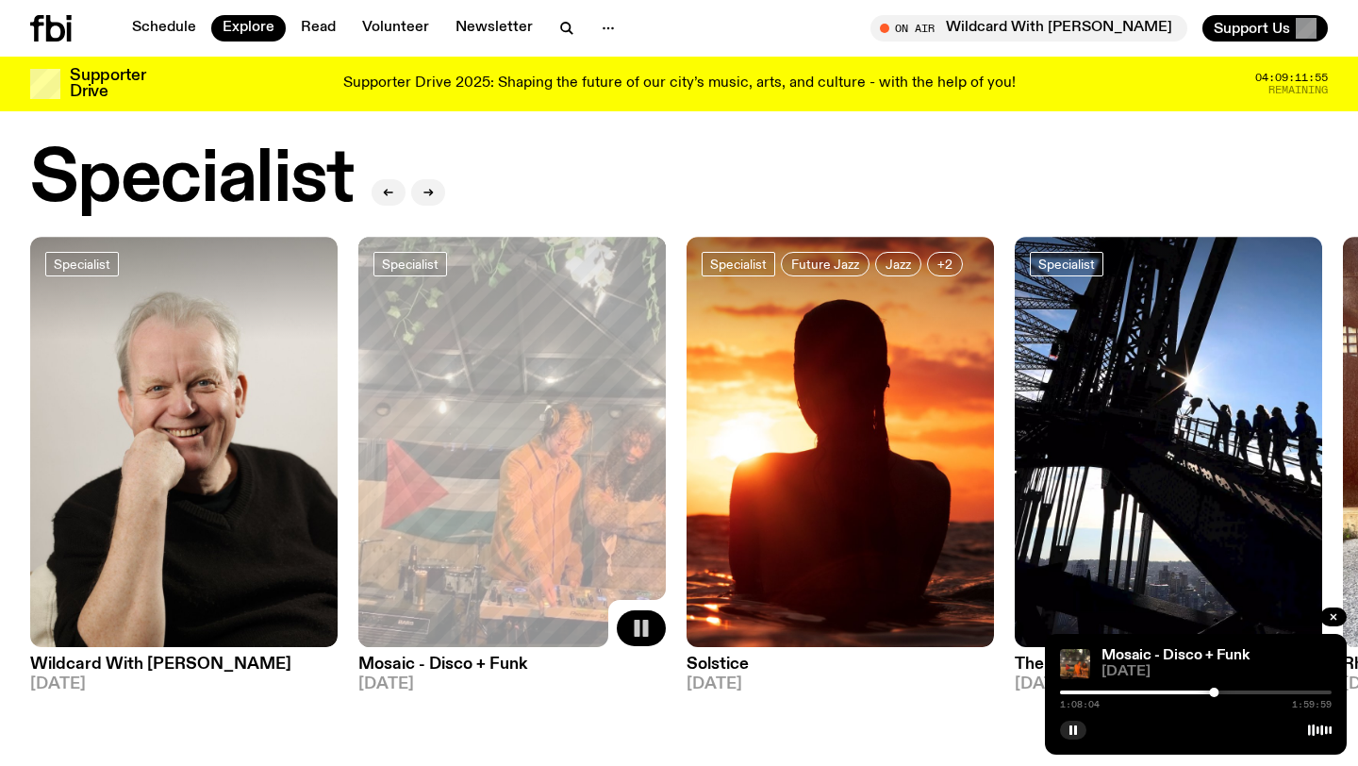
click at [1222, 691] on div at bounding box center [1196, 692] width 272 height 4
click at [1246, 694] on div "1:18:19 1:59:59" at bounding box center [1196, 697] width 272 height 23
click at [1251, 693] on div at bounding box center [1196, 692] width 272 height 4
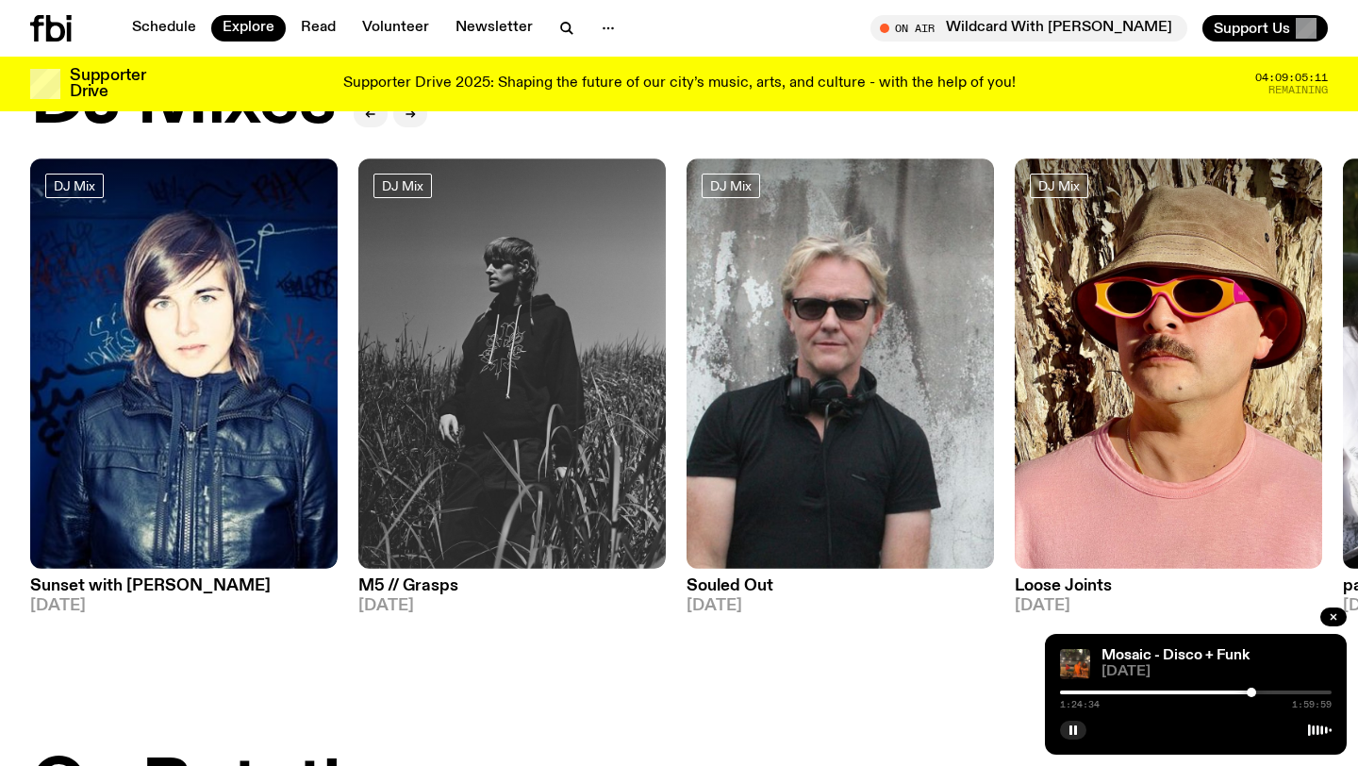
scroll to position [0, 0]
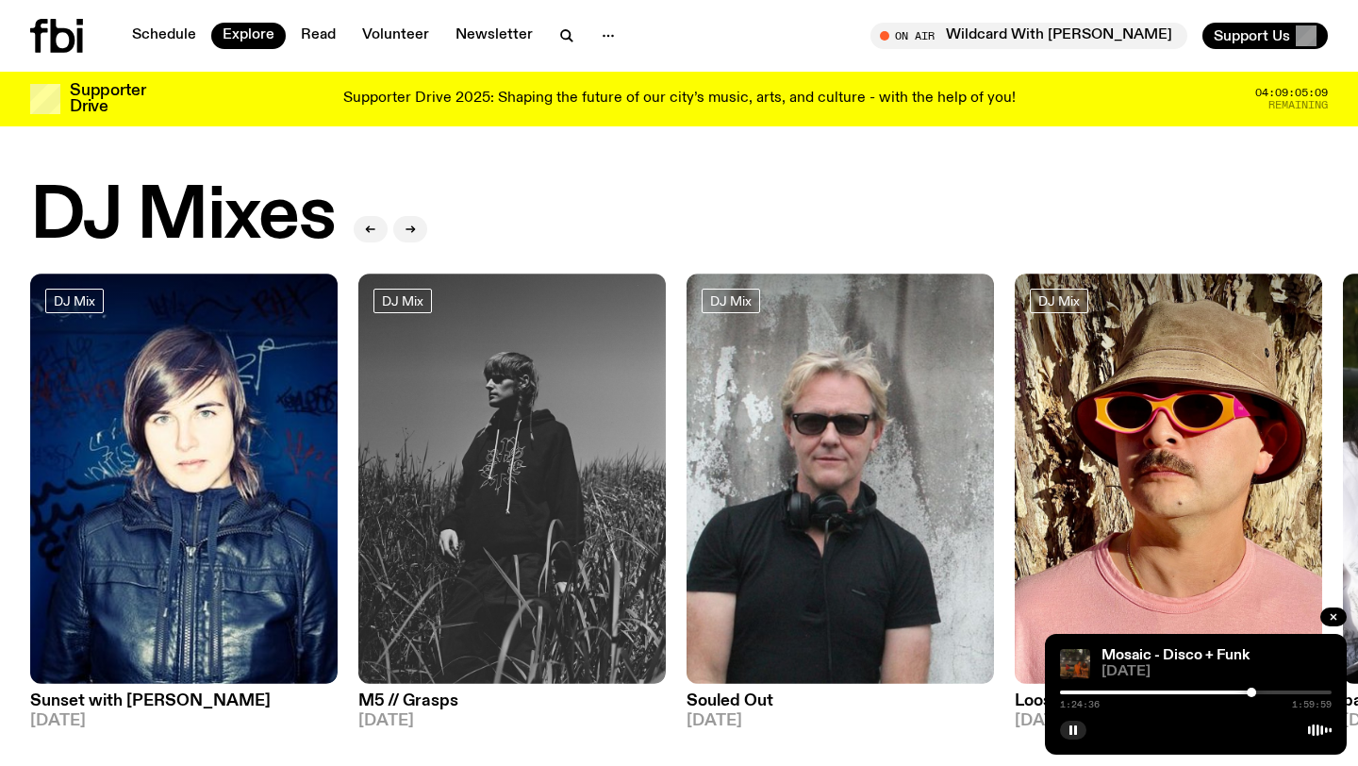
click at [1087, 653] on img at bounding box center [1075, 664] width 30 height 30
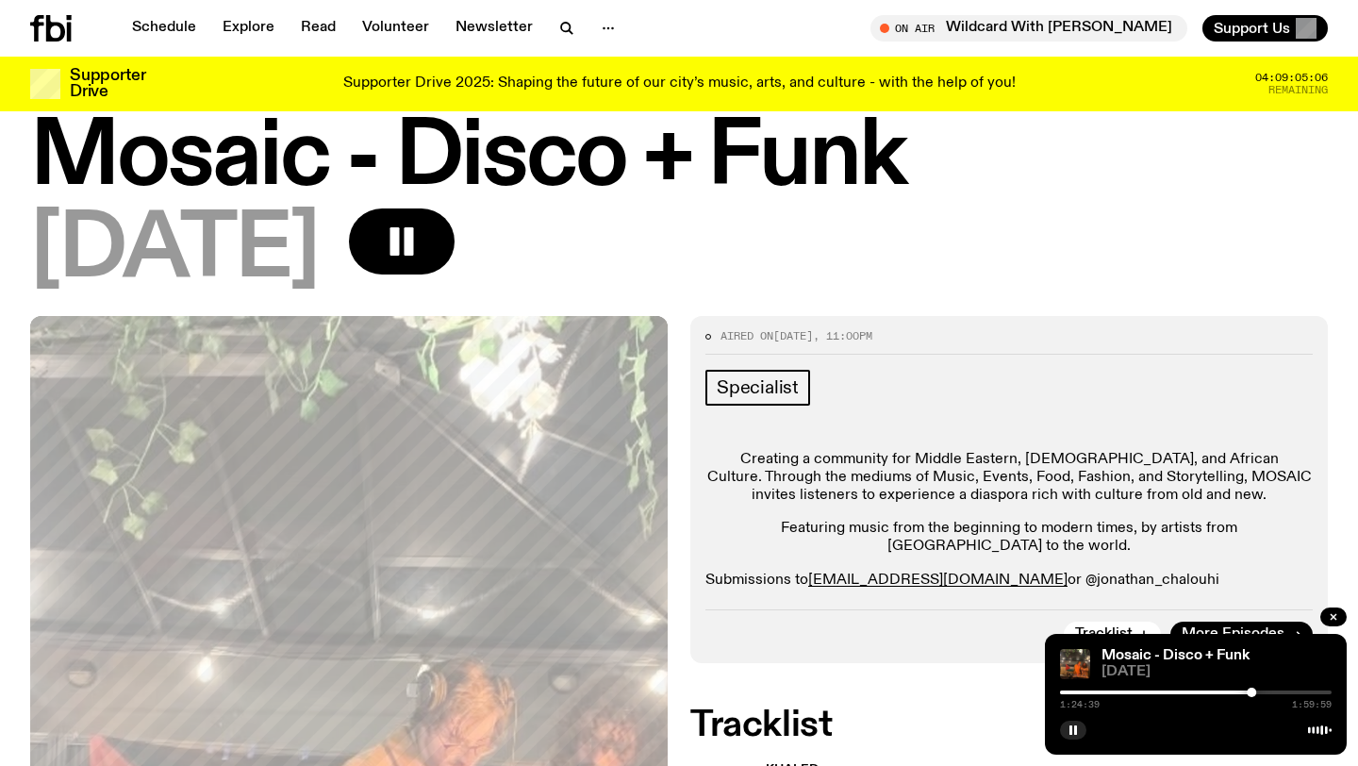
scroll to position [3, 0]
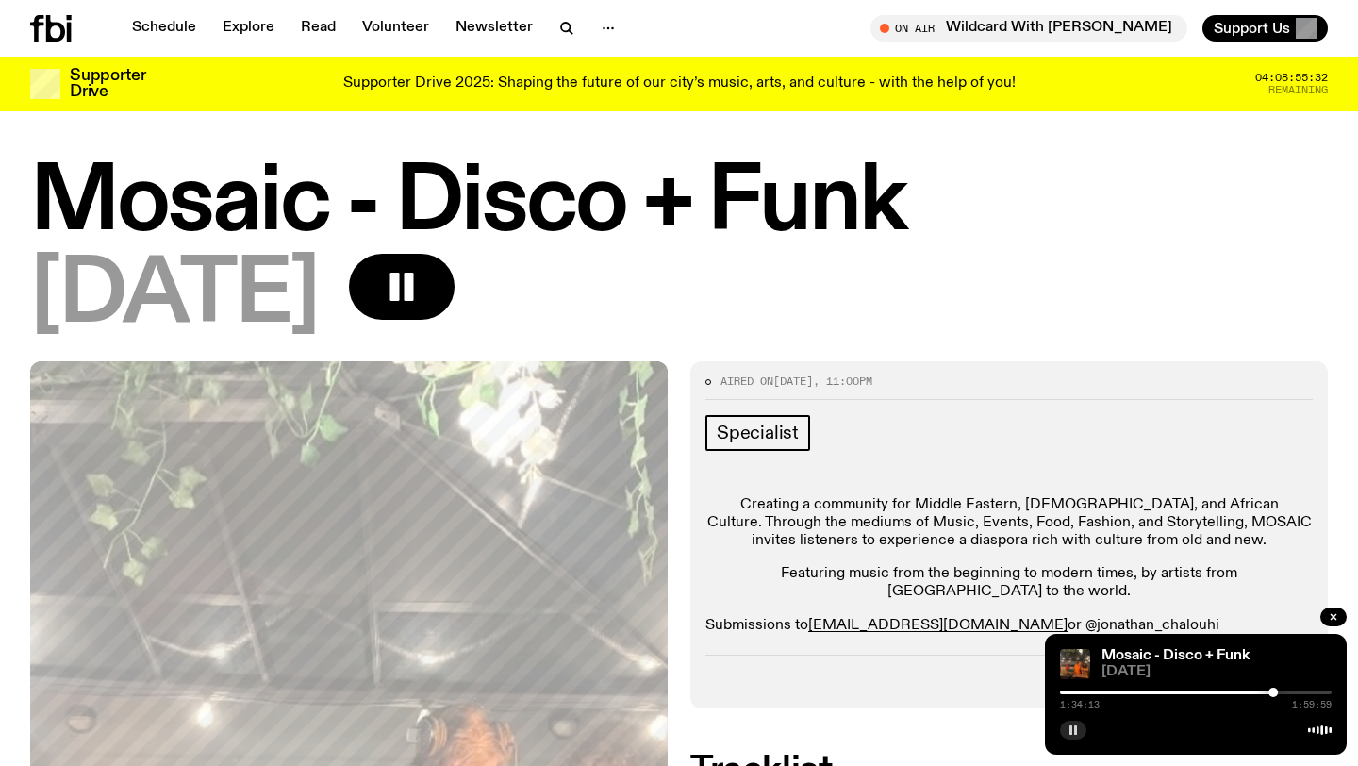
click at [1077, 731] on icon "button" at bounding box center [1072, 729] width 11 height 11
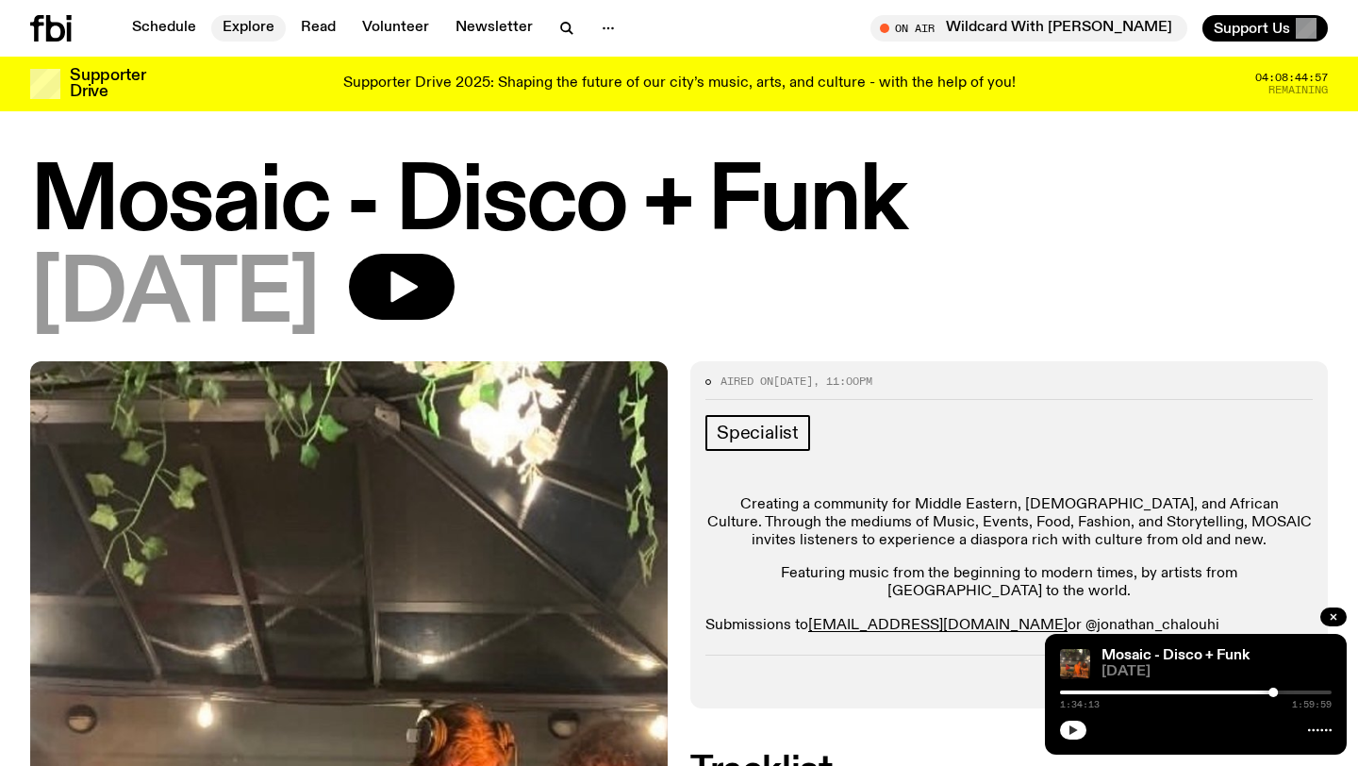
click at [235, 25] on link "Explore" at bounding box center [248, 28] width 74 height 26
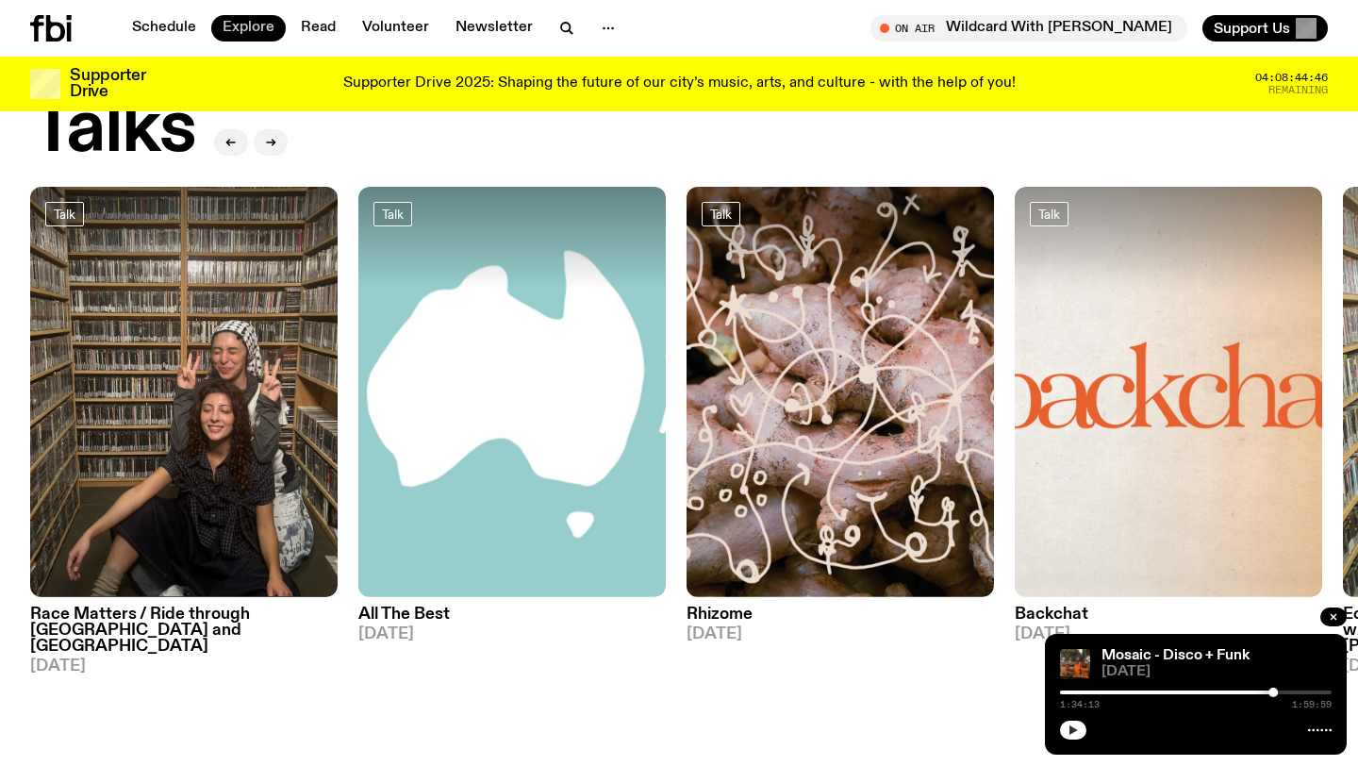
scroll to position [2102, 0]
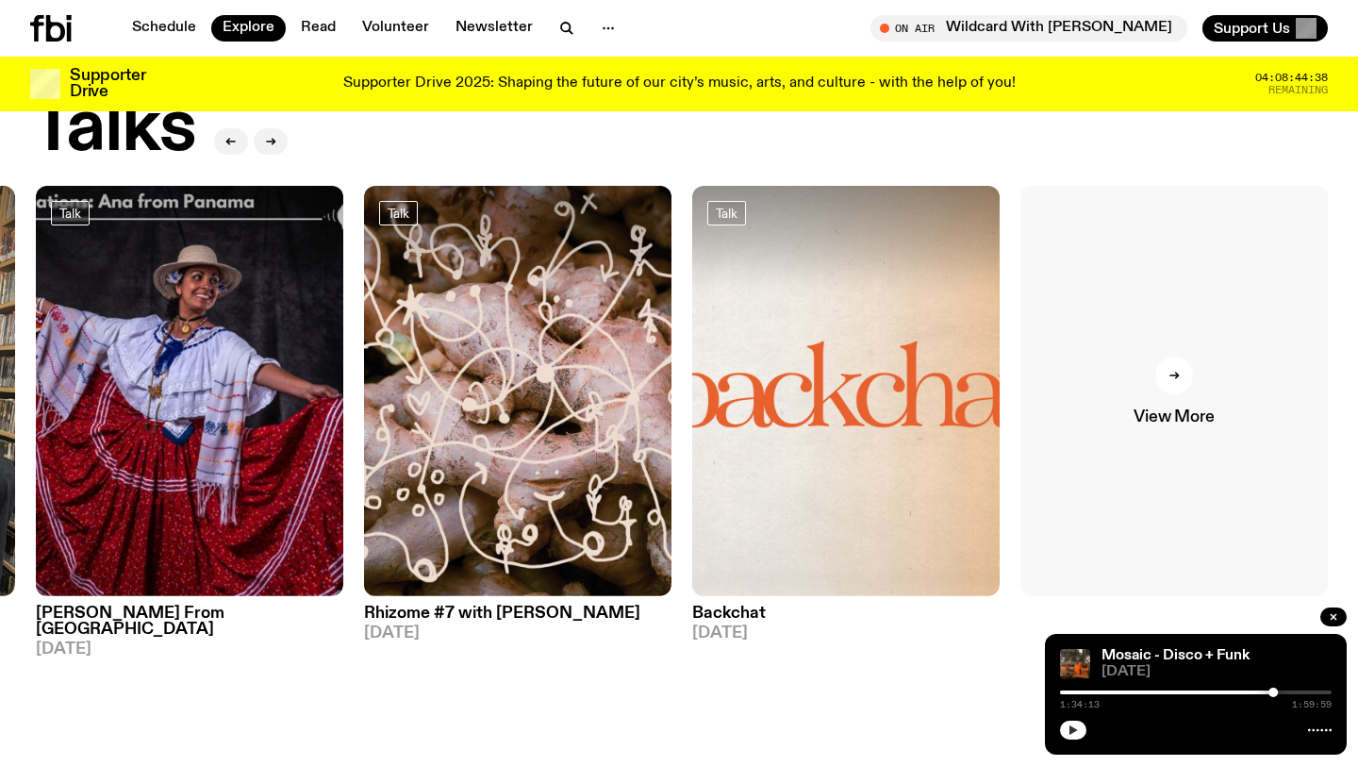
click at [1188, 356] on div at bounding box center [1174, 375] width 38 height 38
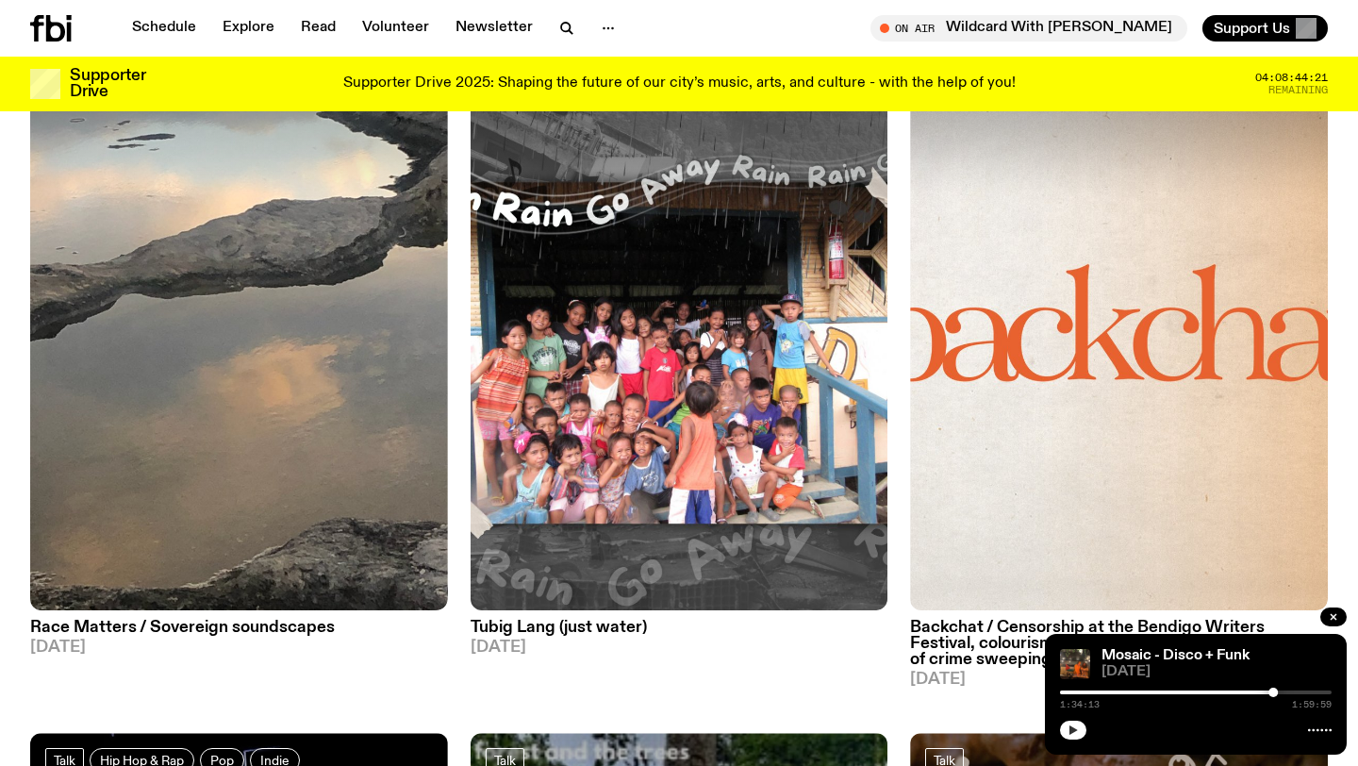
scroll to position [4139, 0]
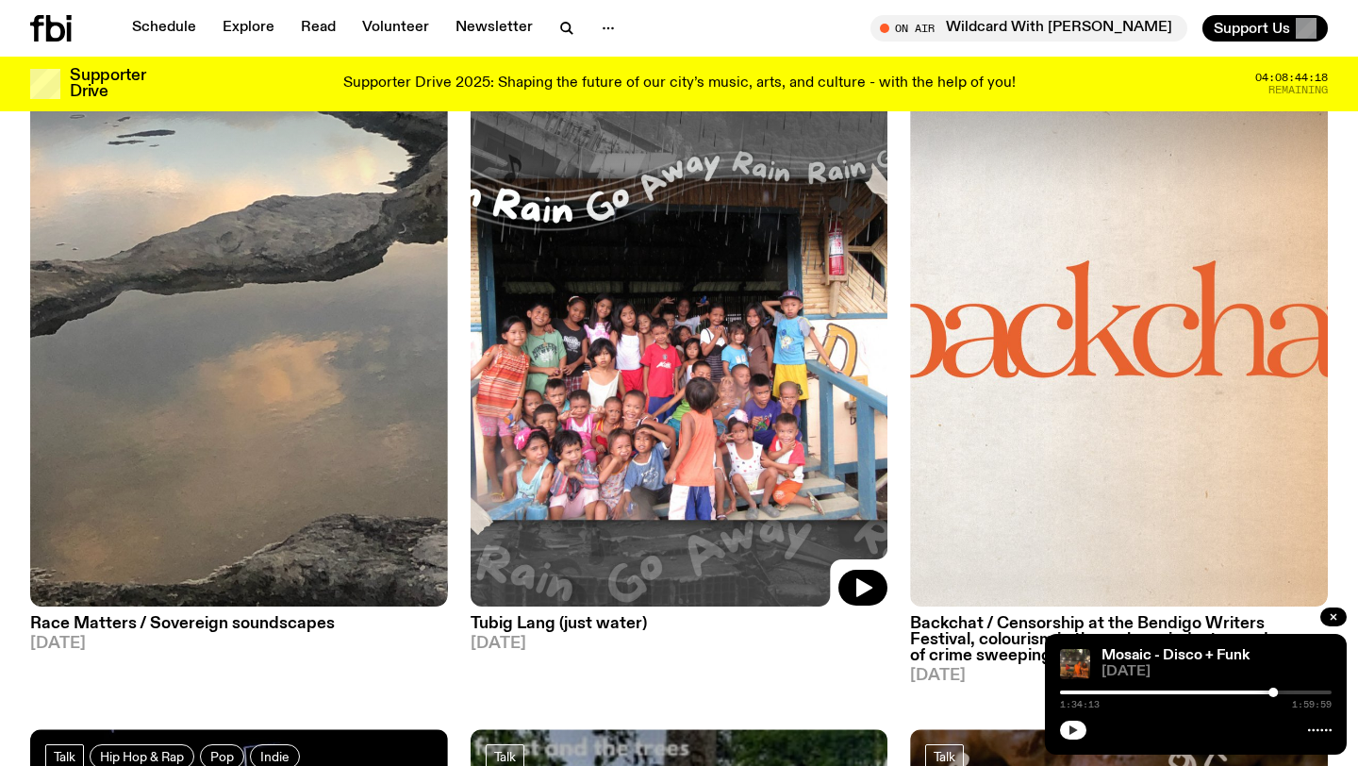
click at [642, 507] on img at bounding box center [679, 328] width 418 height 556
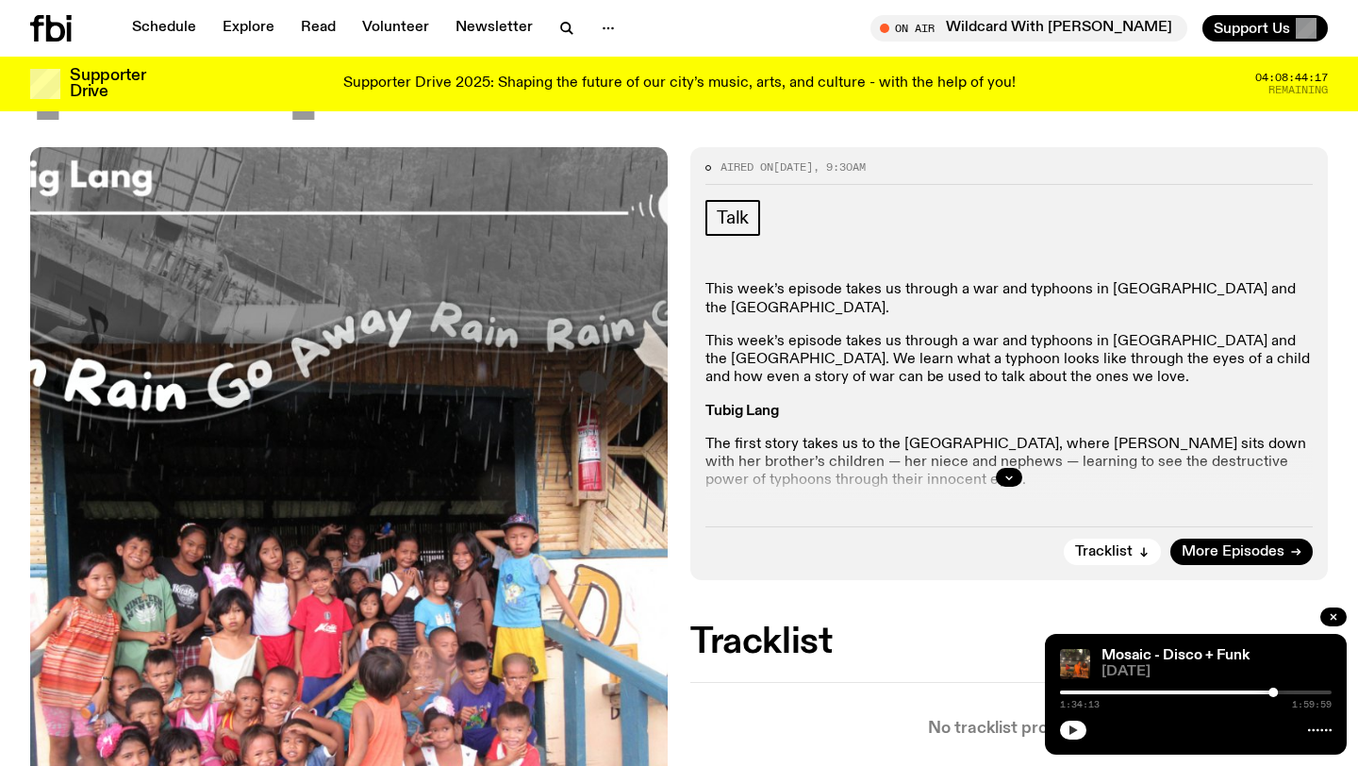
scroll to position [234, 0]
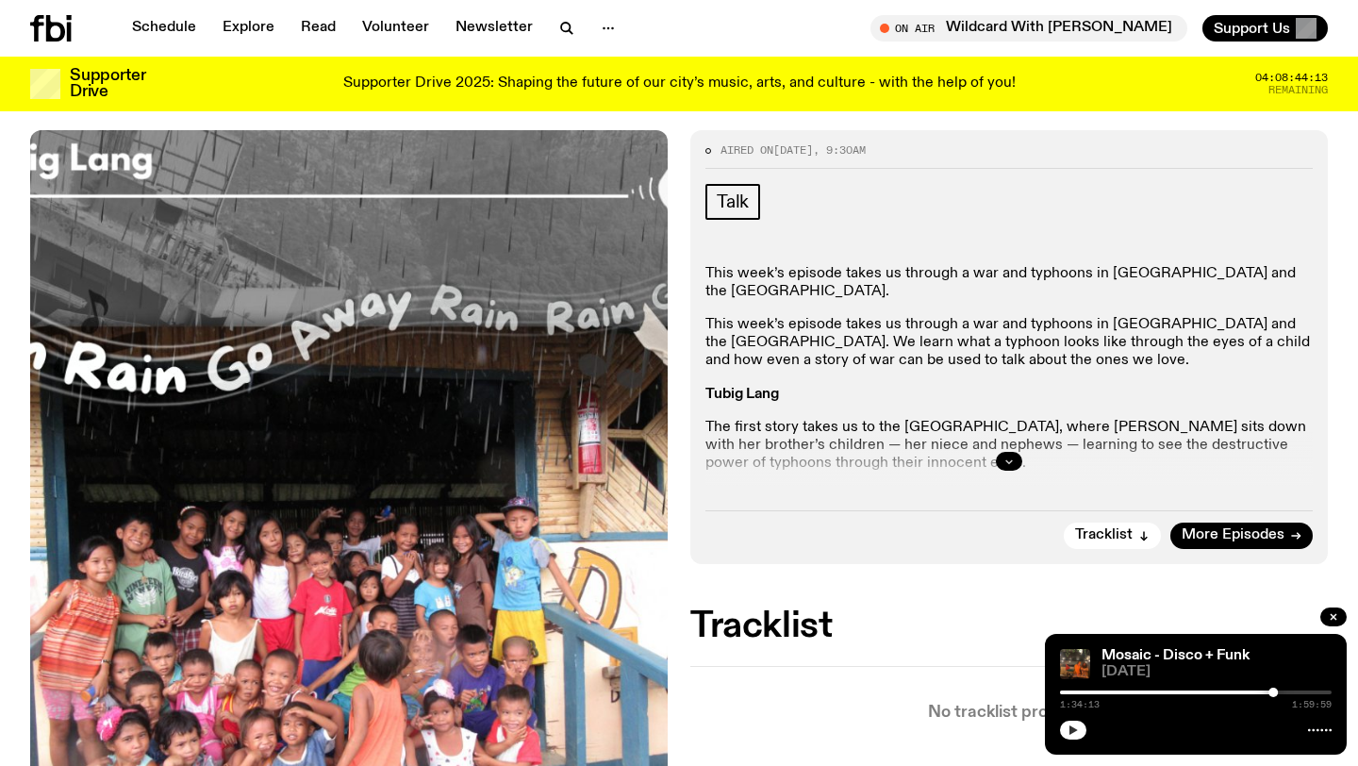
click at [1014, 459] on button "button" at bounding box center [1009, 461] width 26 height 19
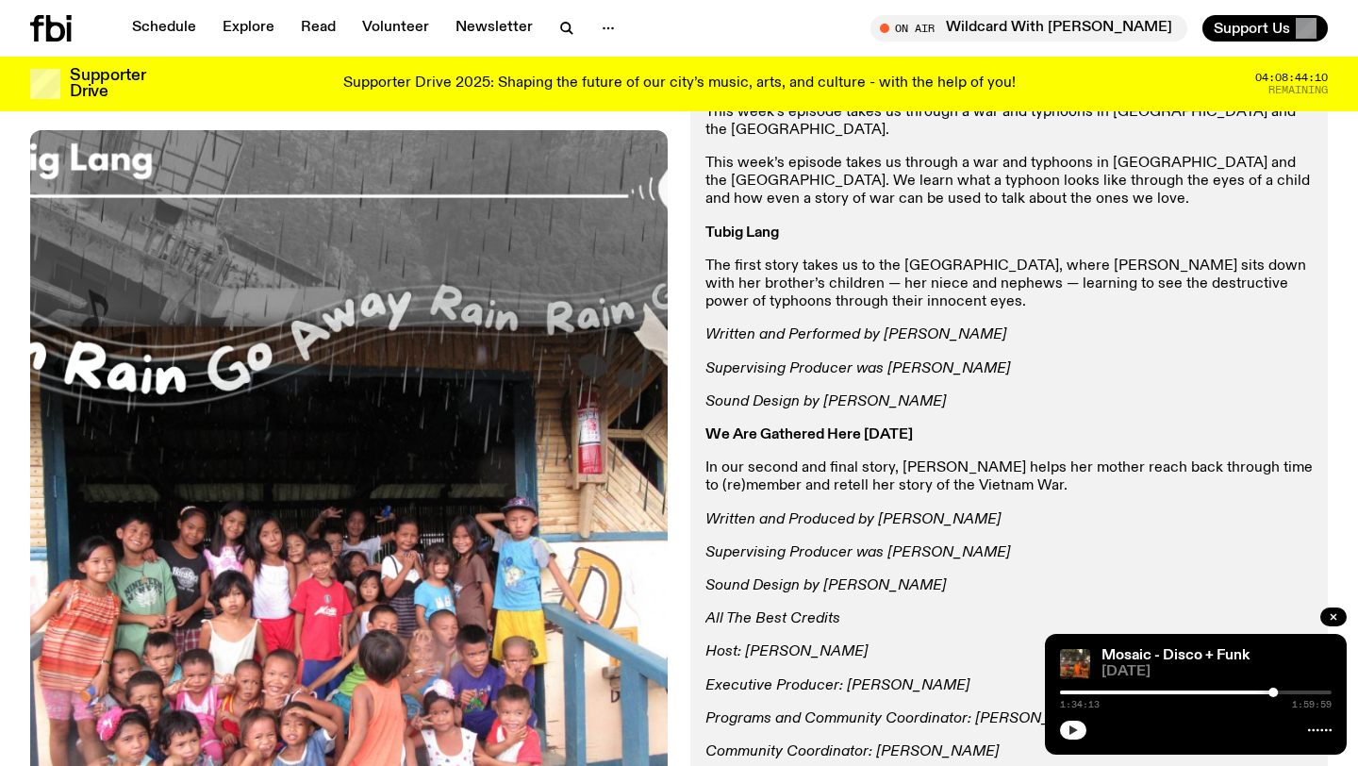
scroll to position [483, 0]
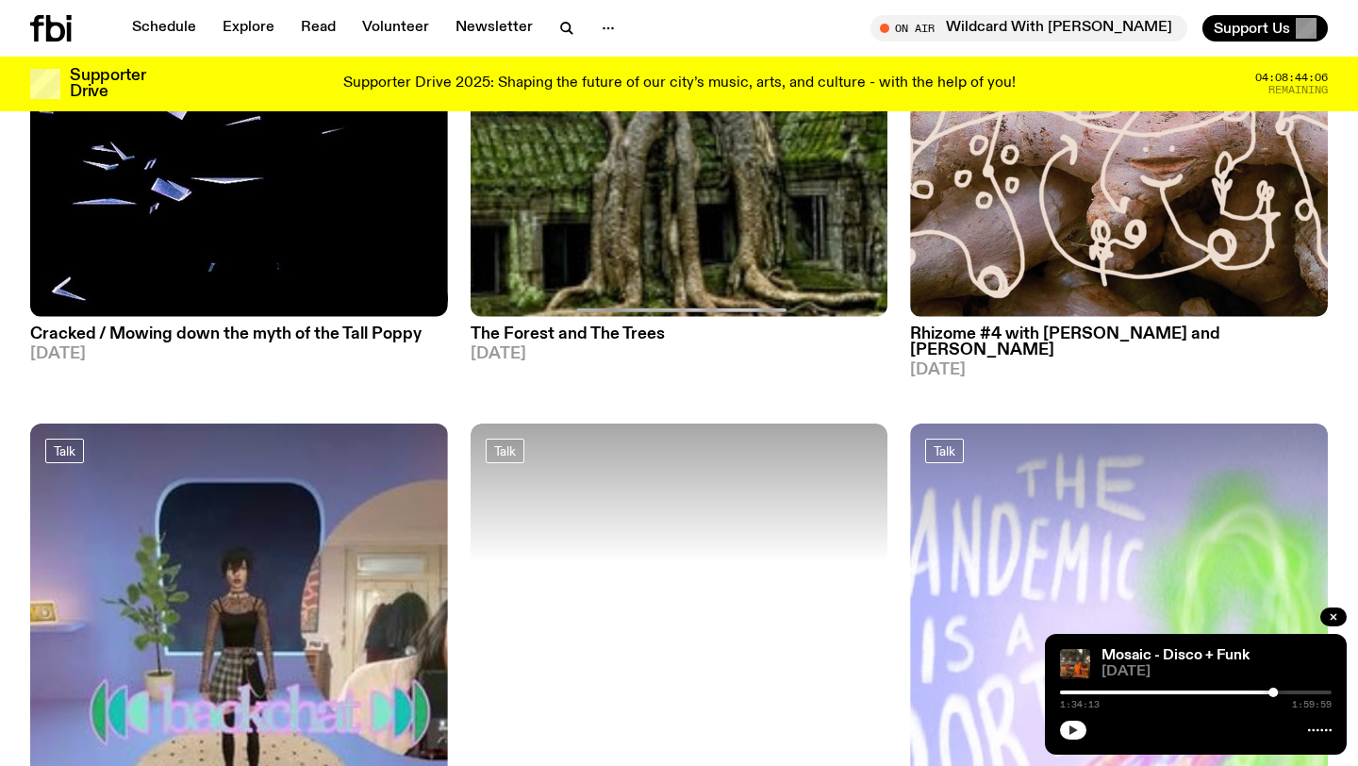
scroll to position [5174, 0]
